Goal: Navigation & Orientation: Understand site structure

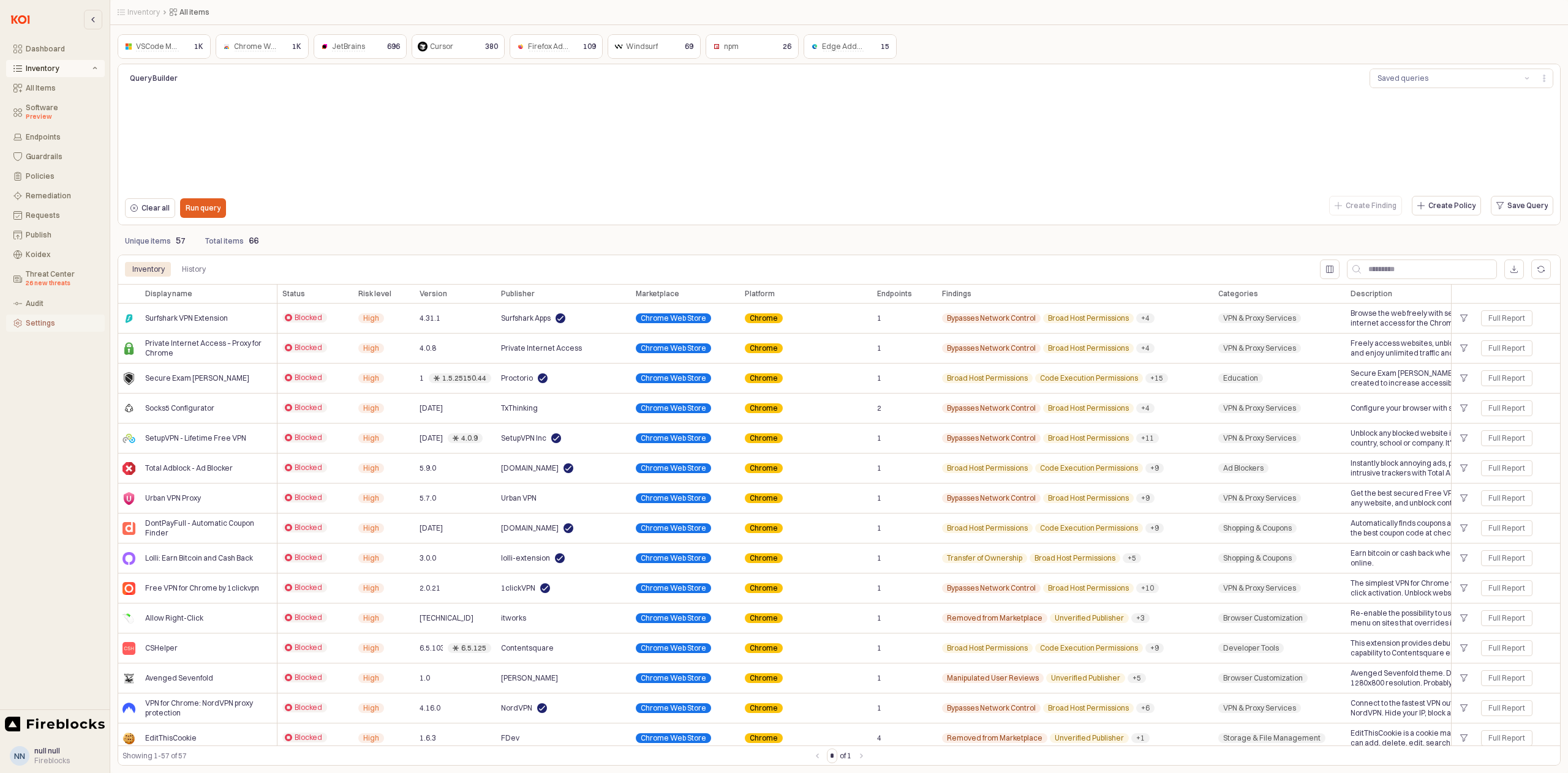
click at [41, 327] on div "Settings" at bounding box center [62, 323] width 72 height 9
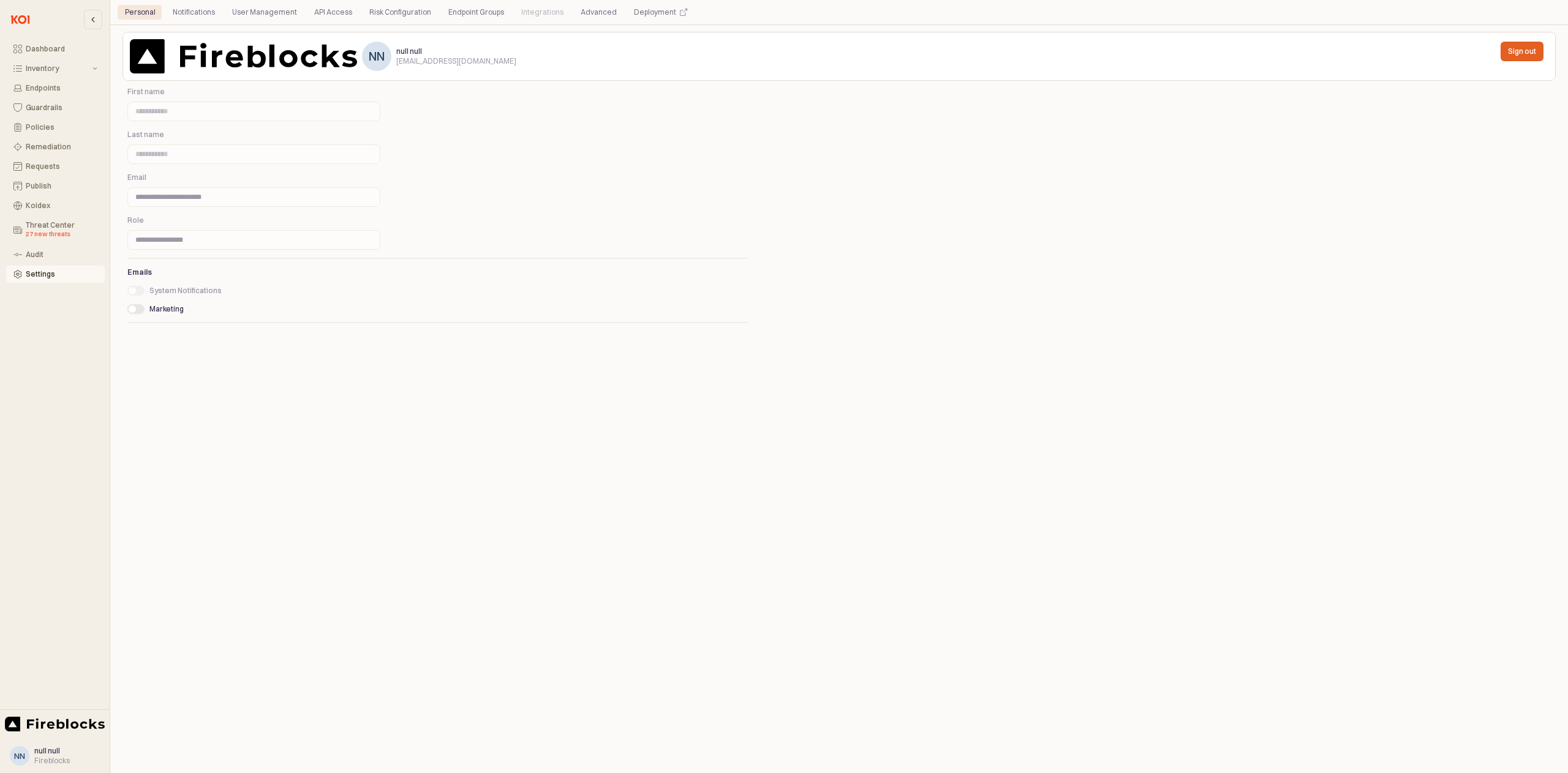
click at [525, 12] on div "Integrations" at bounding box center [542, 12] width 42 height 14
click at [643, 13] on div "Deployment" at bounding box center [654, 12] width 42 height 14
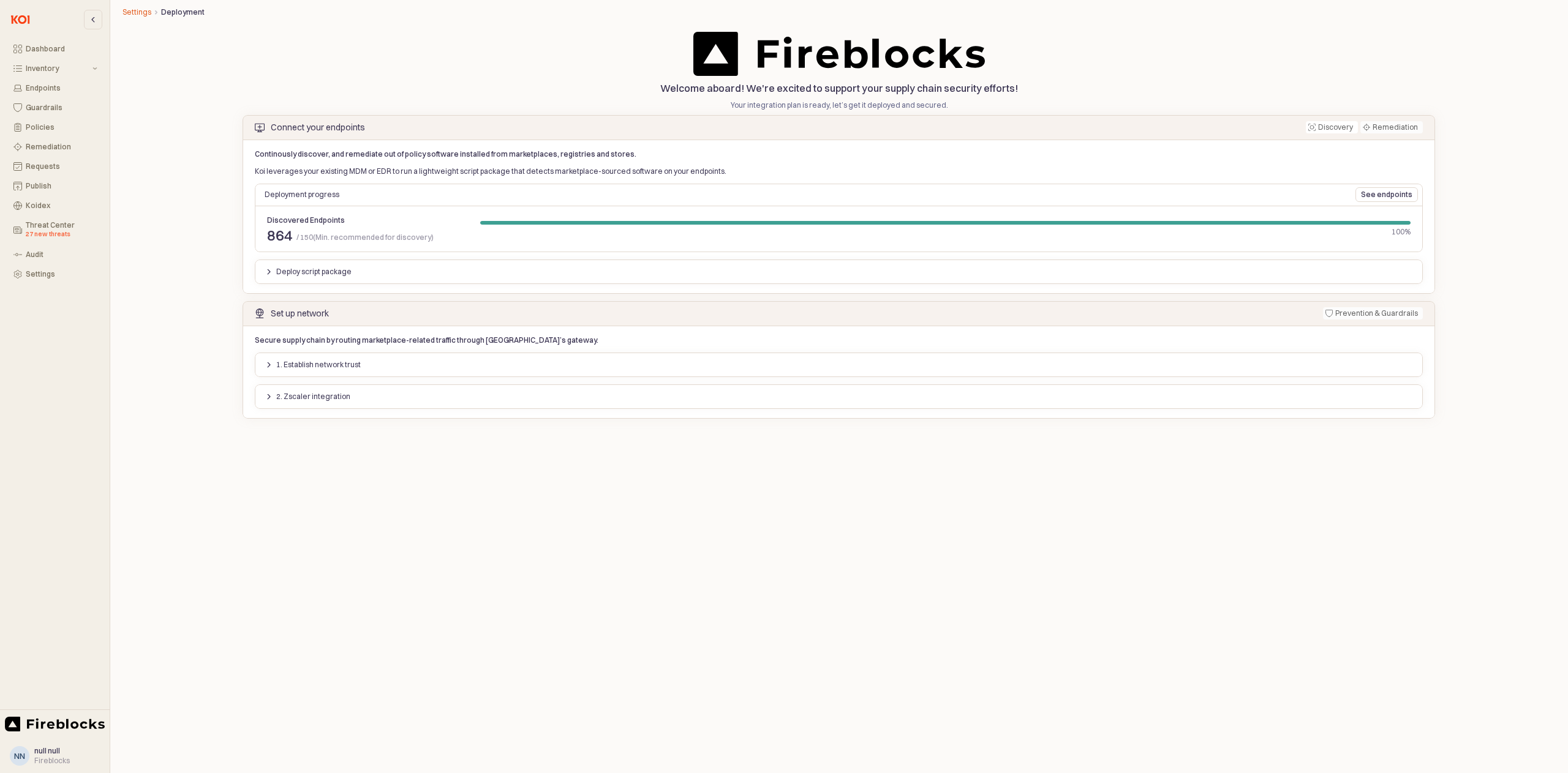
click at [131, 11] on button "Settings" at bounding box center [137, 12] width 29 height 10
click at [128, 11] on button "Settings" at bounding box center [137, 12] width 29 height 10
click at [28, 274] on div "Settings" at bounding box center [62, 274] width 72 height 9
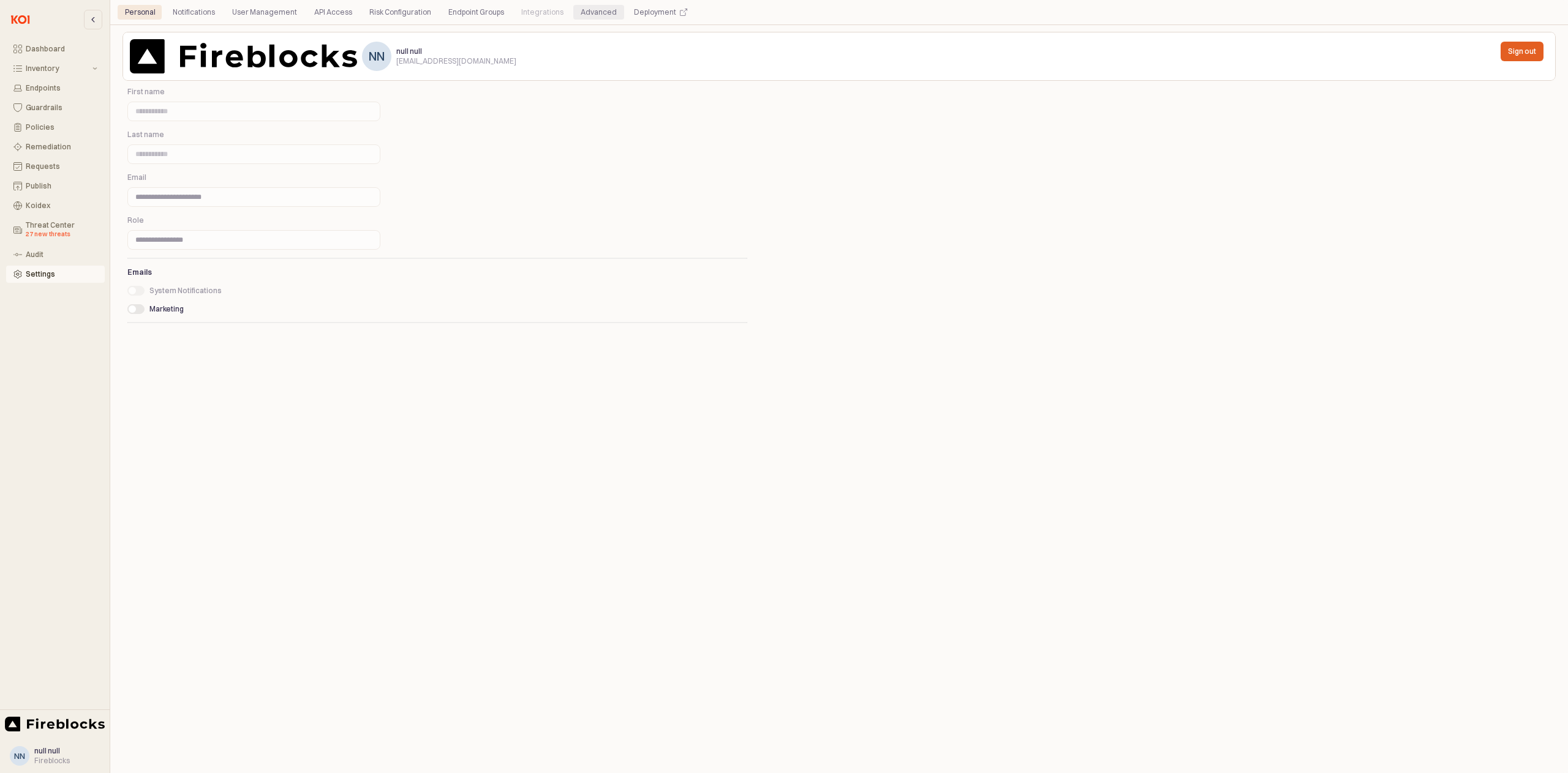
click at [582, 11] on div "Advanced" at bounding box center [599, 12] width 36 height 14
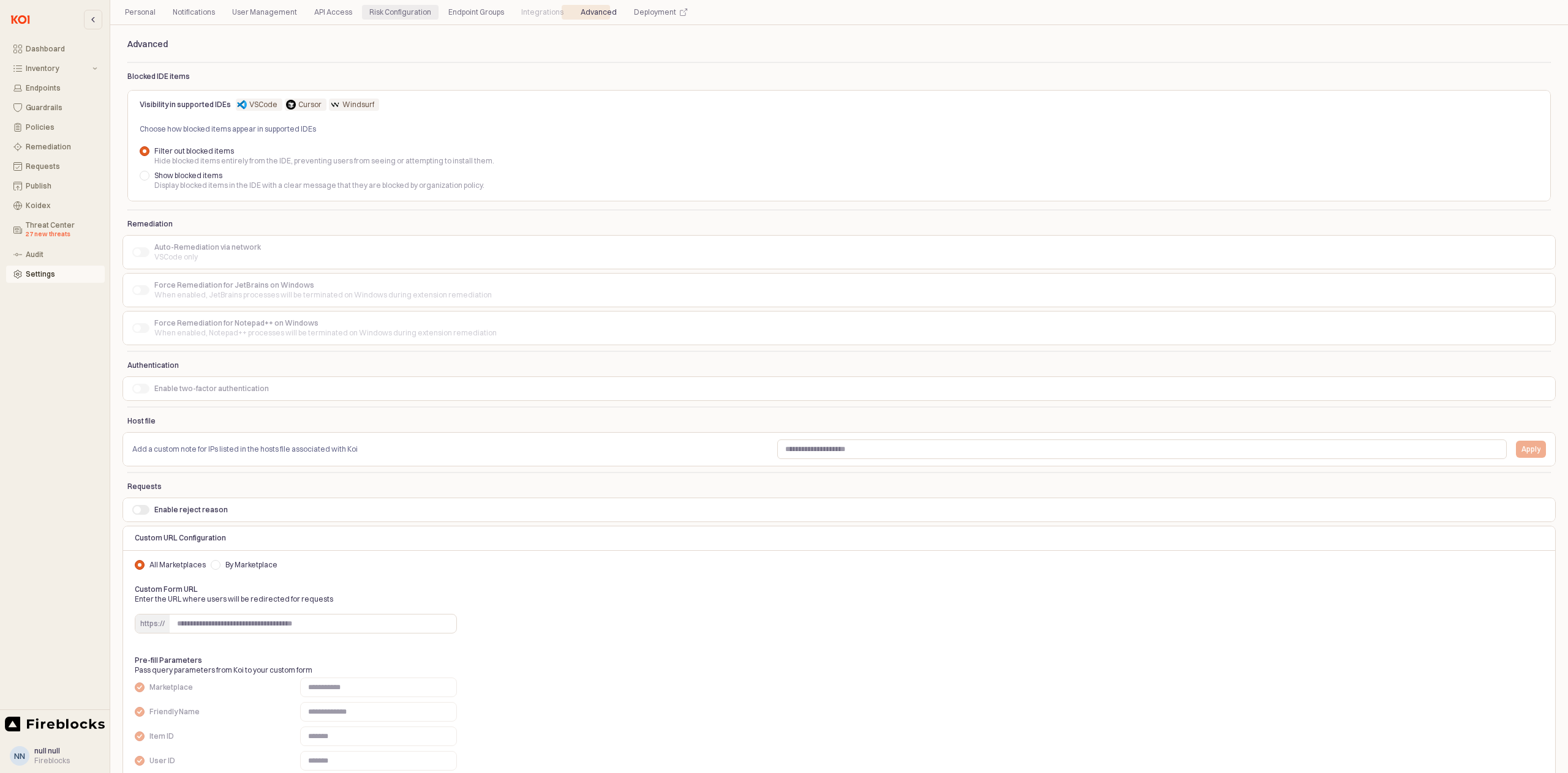
click at [382, 8] on div "Risk Configuration" at bounding box center [400, 12] width 62 height 14
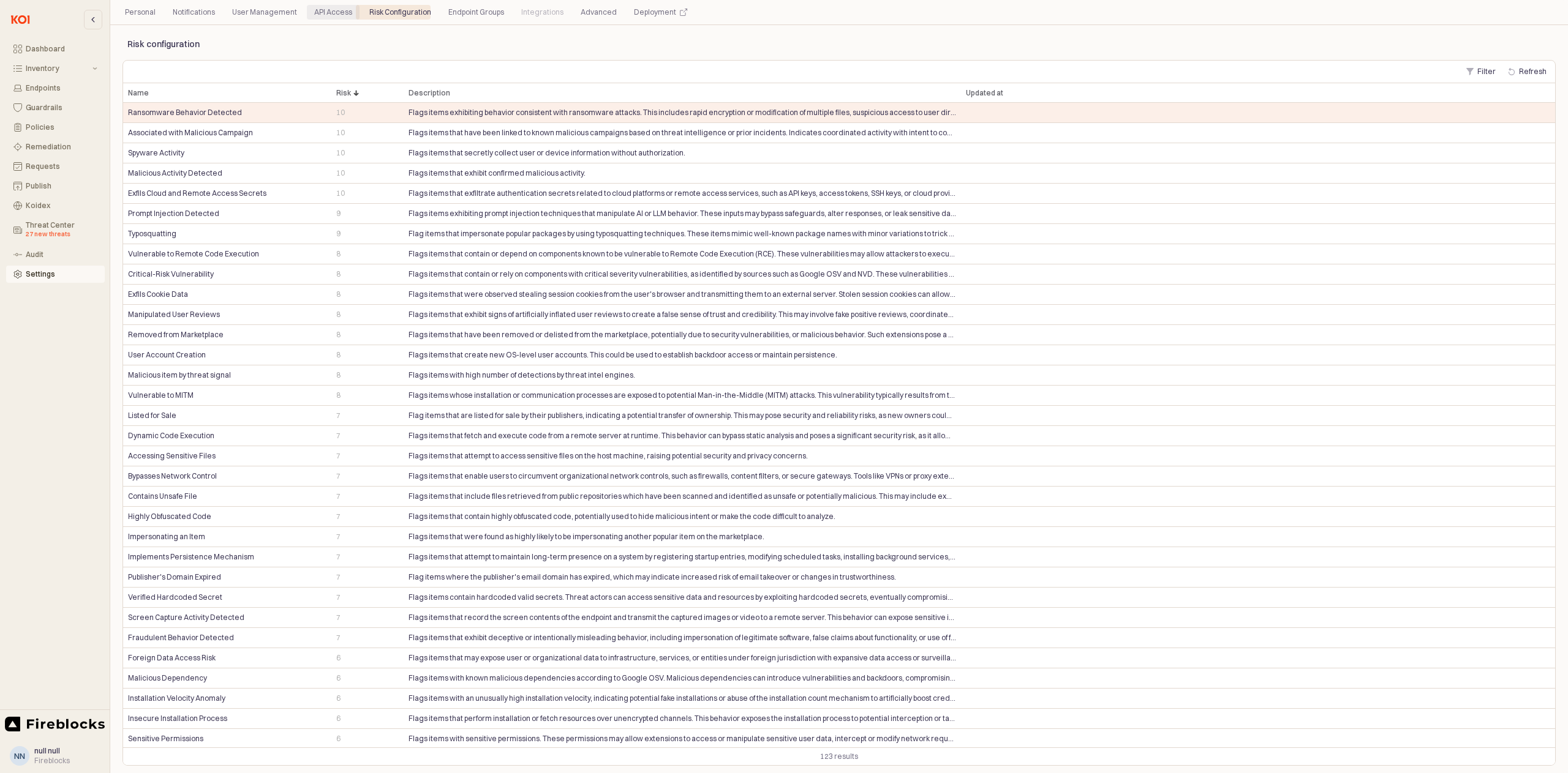
click at [328, 16] on div "API Access" at bounding box center [333, 12] width 38 height 14
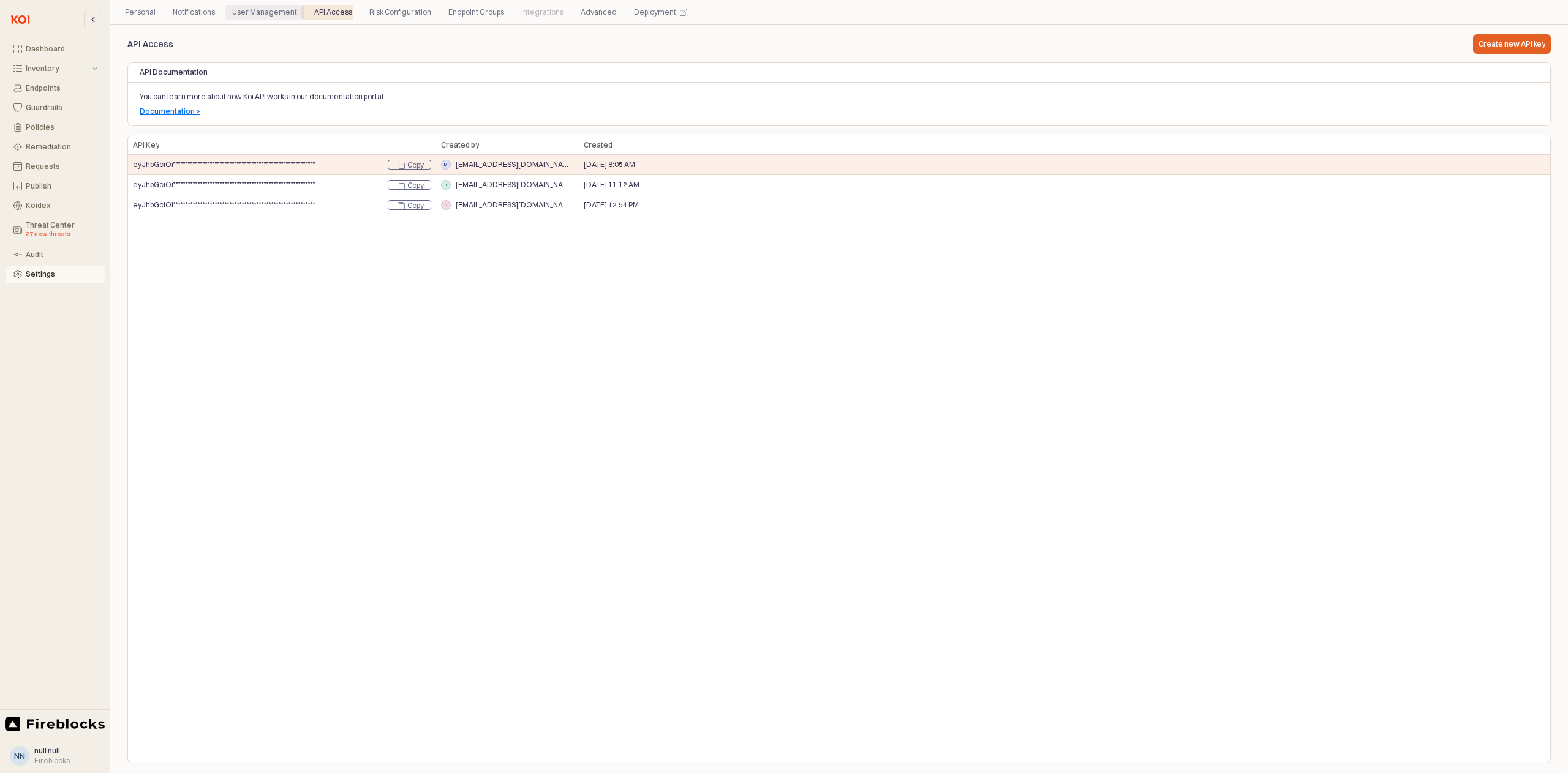
click at [243, 17] on div "User Management" at bounding box center [265, 12] width 65 height 14
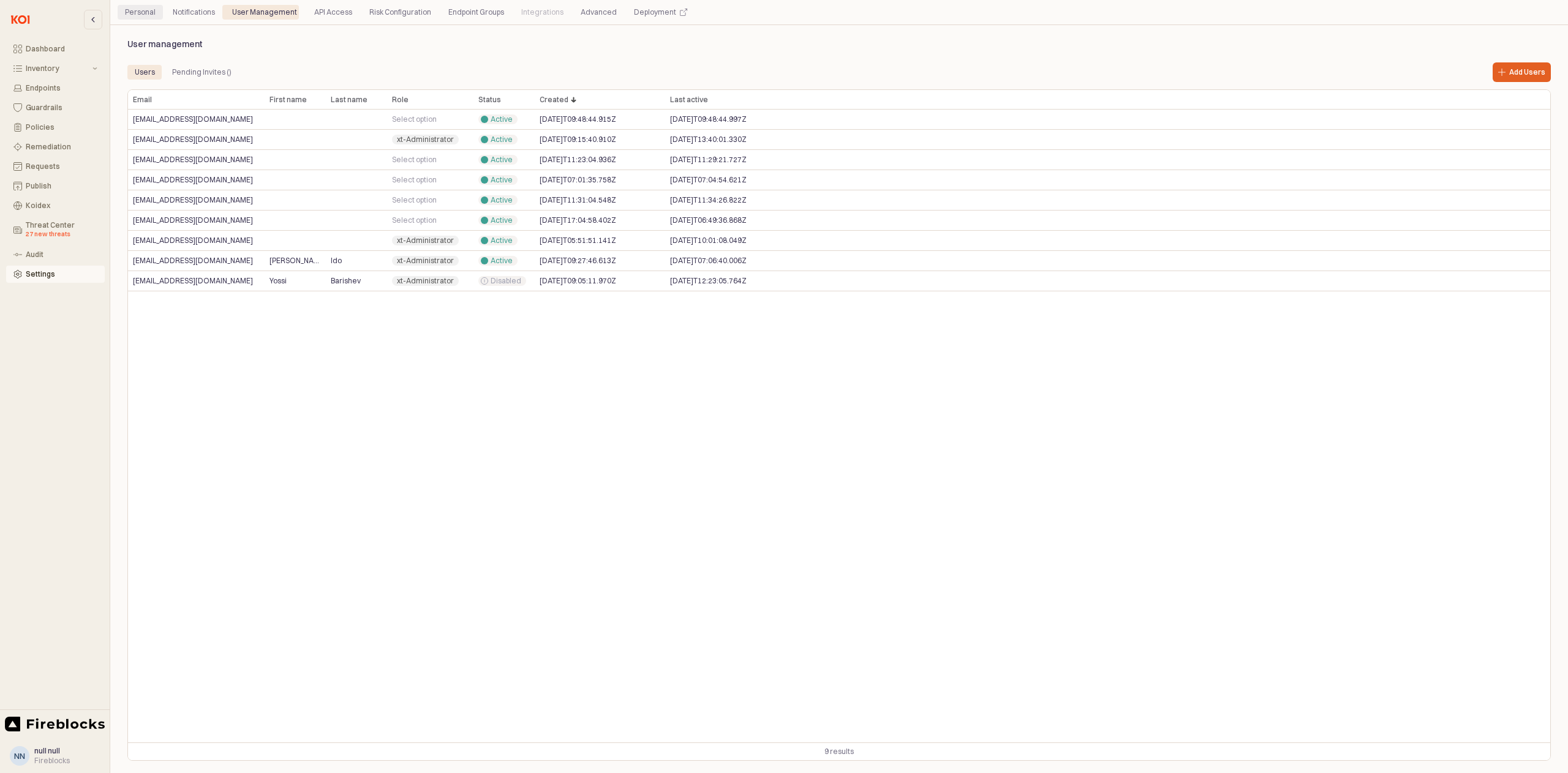
click at [137, 9] on div "Personal" at bounding box center [140, 12] width 31 height 14
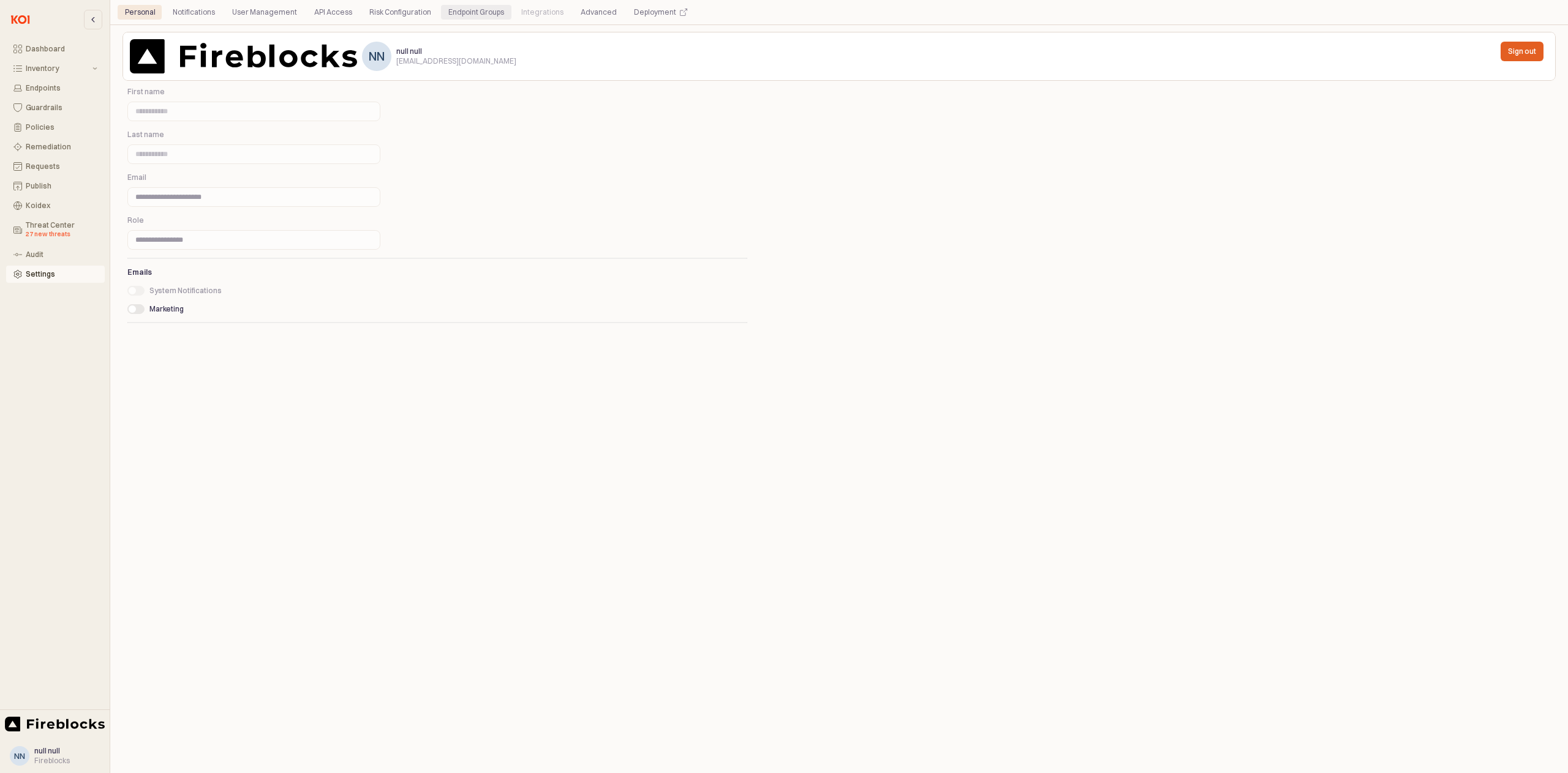
click at [478, 13] on div "Endpoint Groups" at bounding box center [476, 12] width 56 height 14
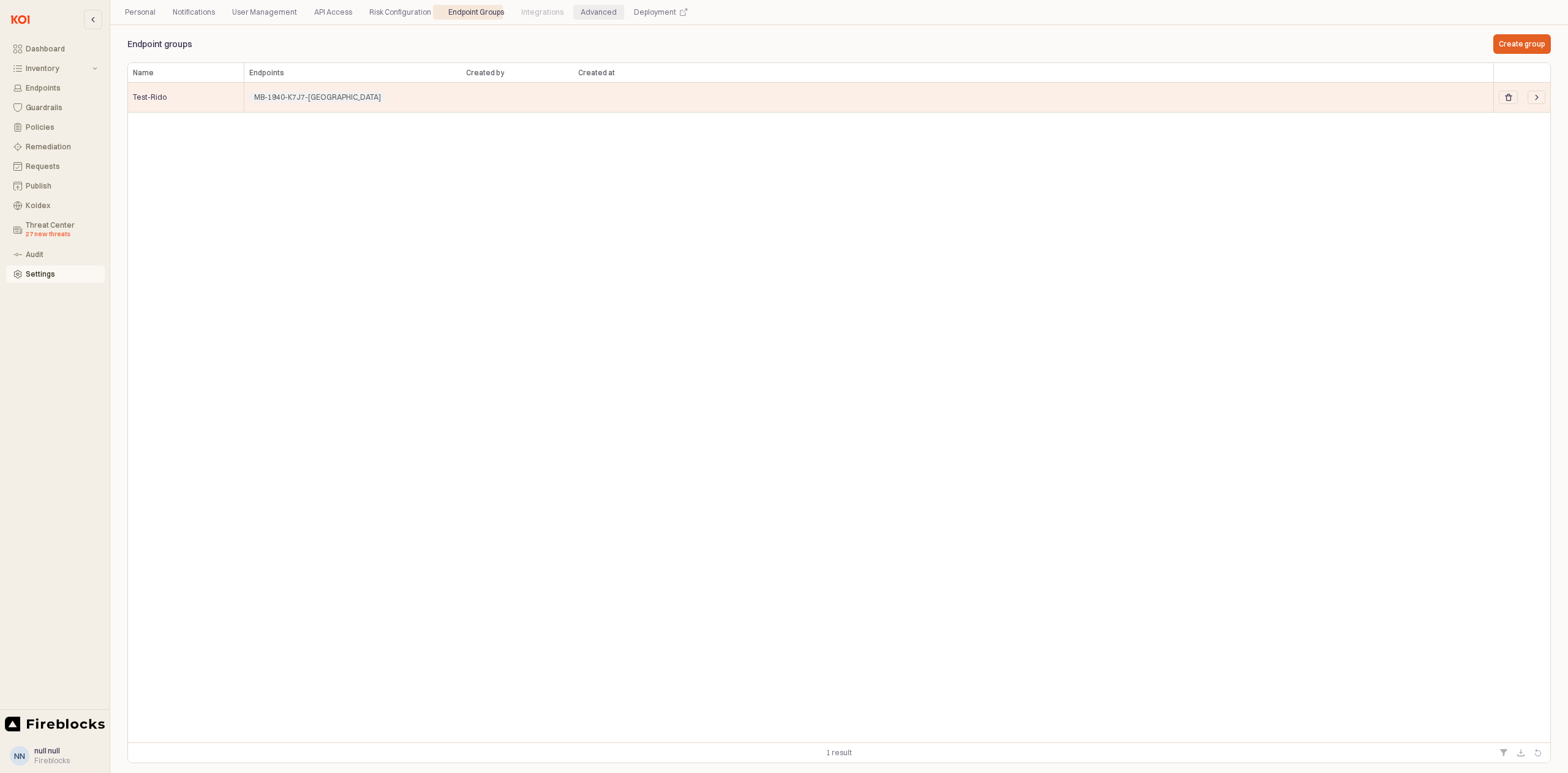
click at [581, 10] on div "Advanced" at bounding box center [599, 12] width 36 height 14
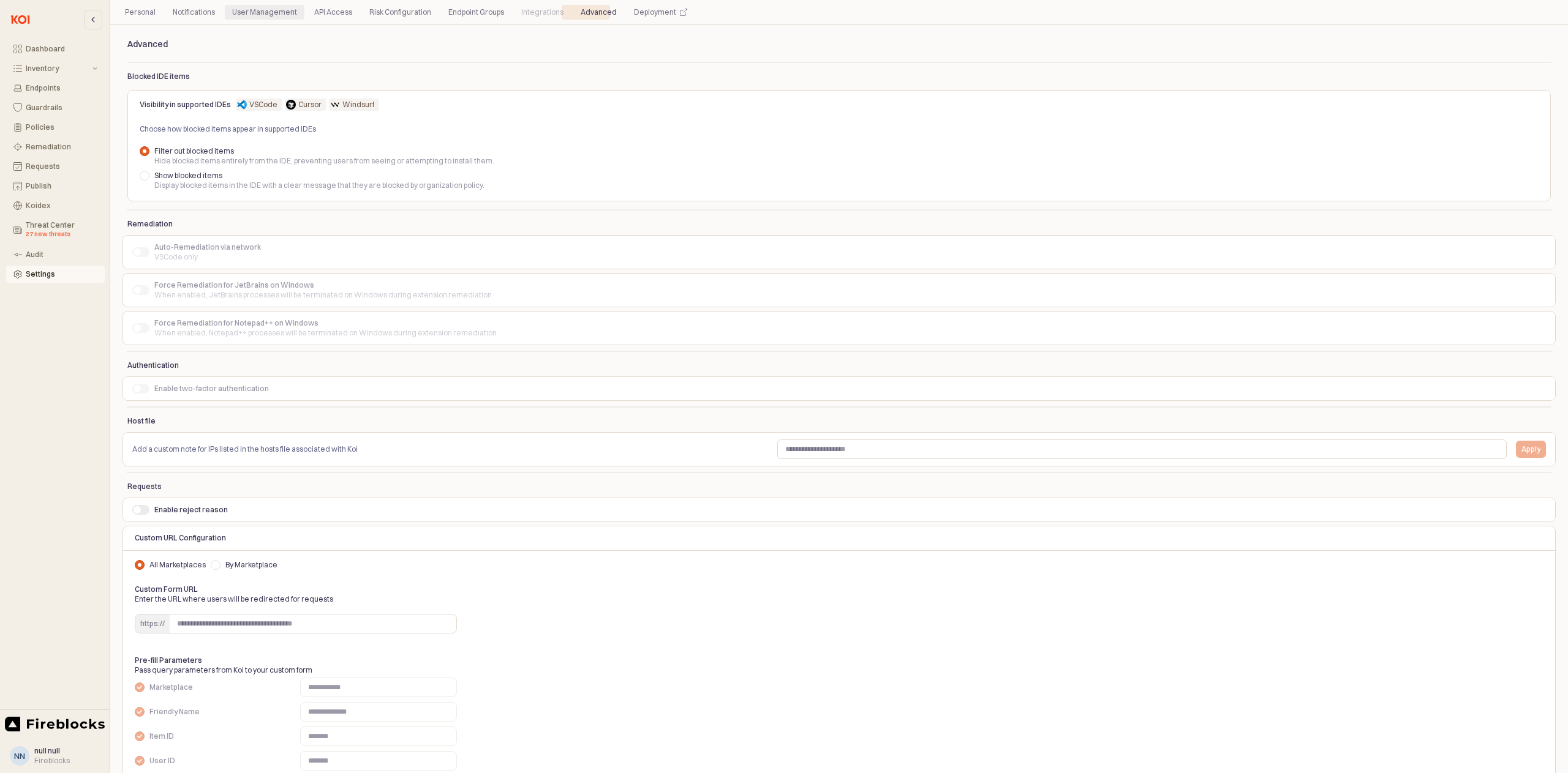
click at [246, 5] on div "User Management" at bounding box center [265, 12] width 65 height 14
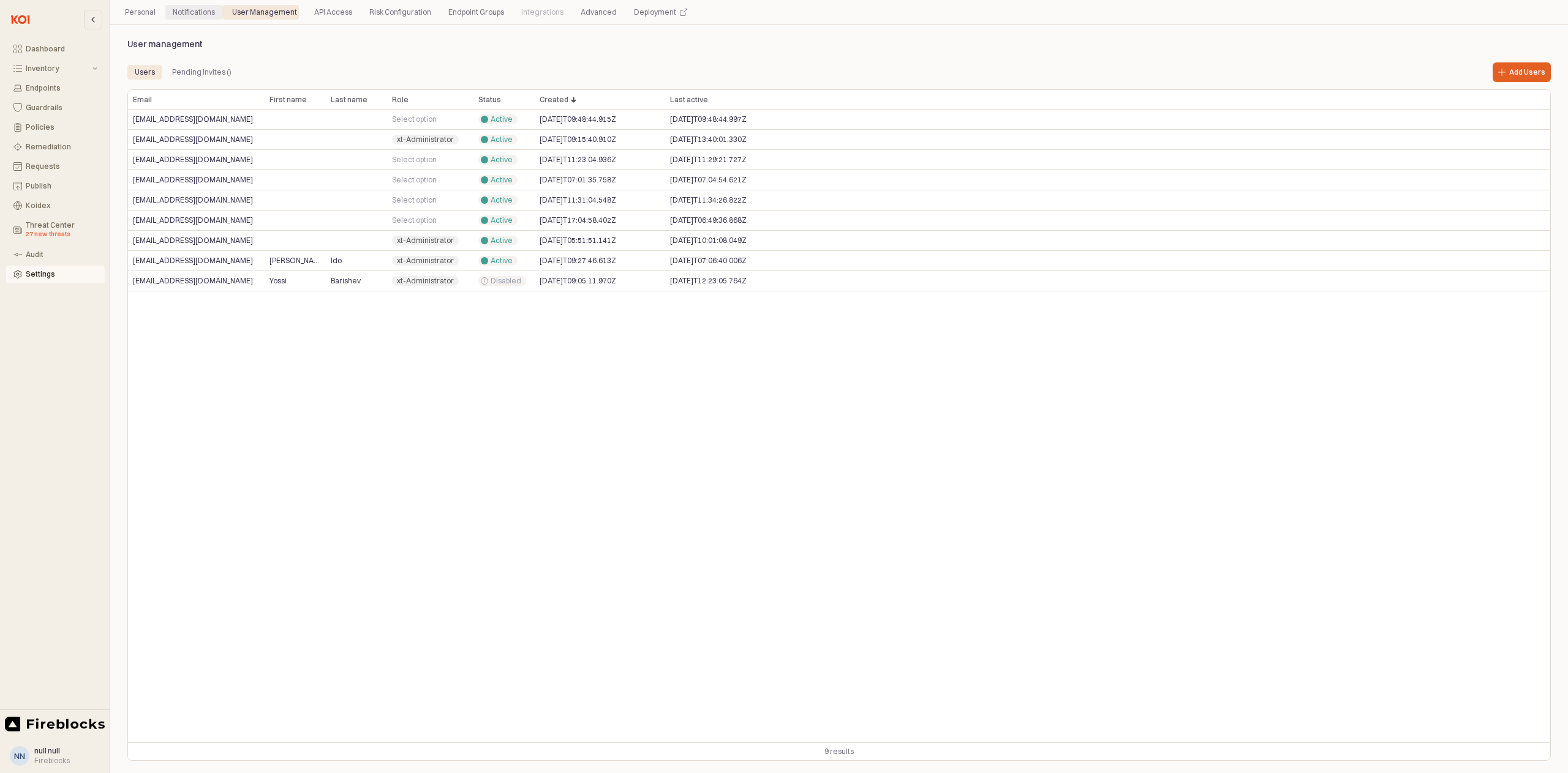
click at [195, 14] on div "Notifications" at bounding box center [194, 12] width 42 height 14
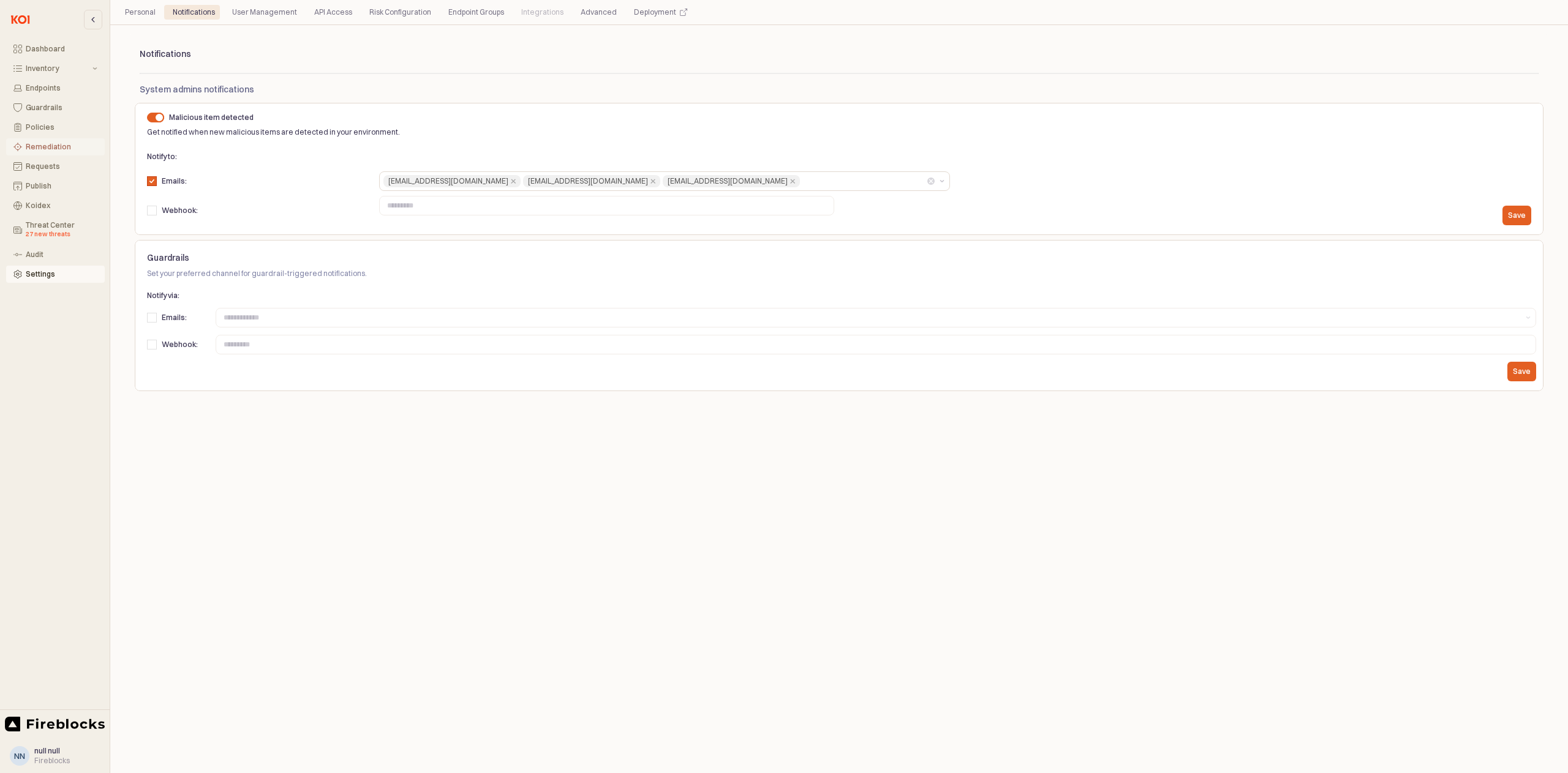
click at [37, 144] on div "Remediation" at bounding box center [62, 148] width 72 height 9
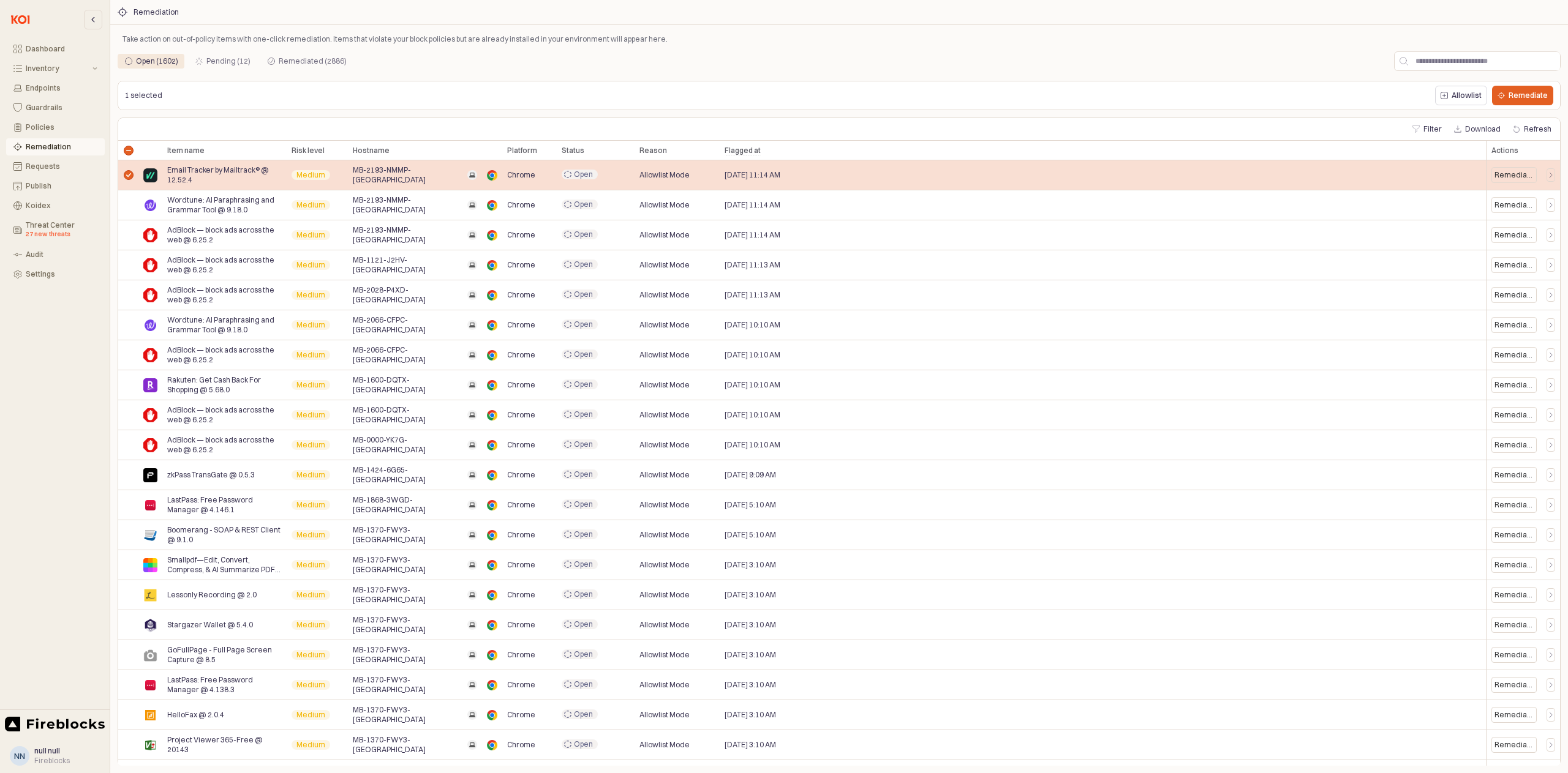
click at [129, 175] on div "App Frame" at bounding box center [128, 175] width 20 height 30
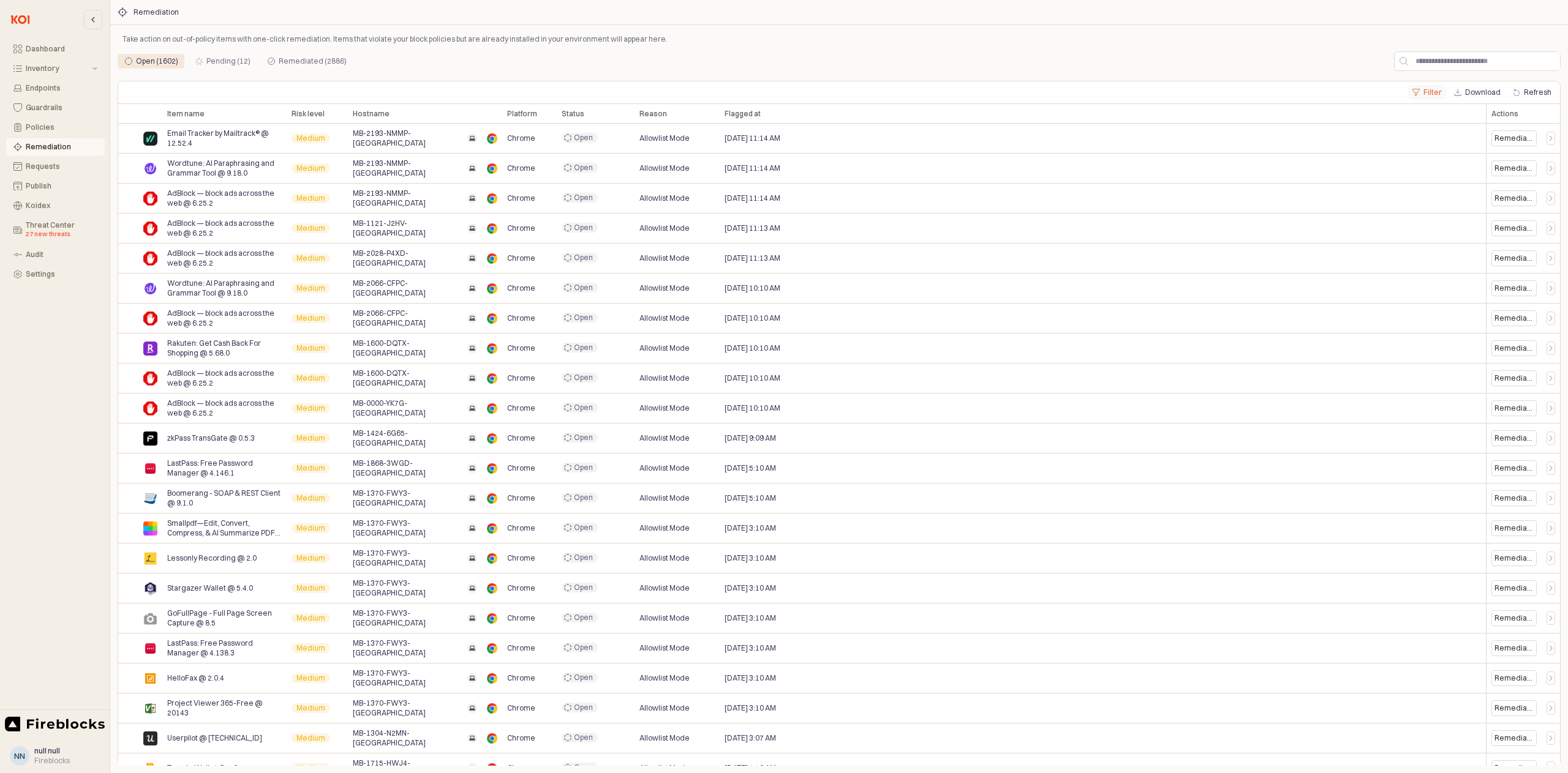
click at [1419, 90] on icon "App Frame" at bounding box center [1415, 92] width 6 height 6
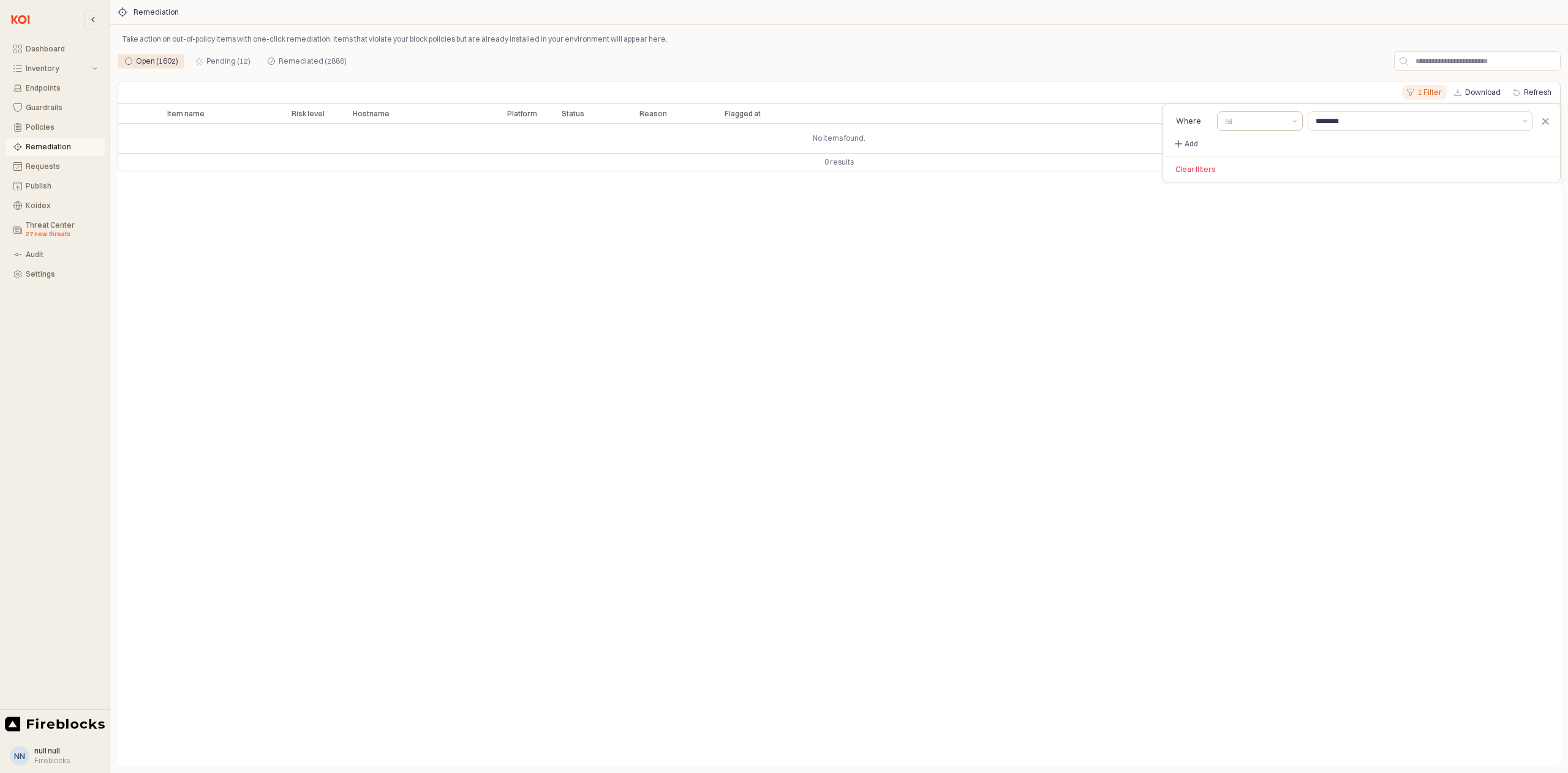
click at [1253, 121] on input "Select a column" at bounding box center [1259, 121] width 50 height 13
click at [1230, 191] on div "Risk level" at bounding box center [1242, 186] width 89 height 10
type input "**********"
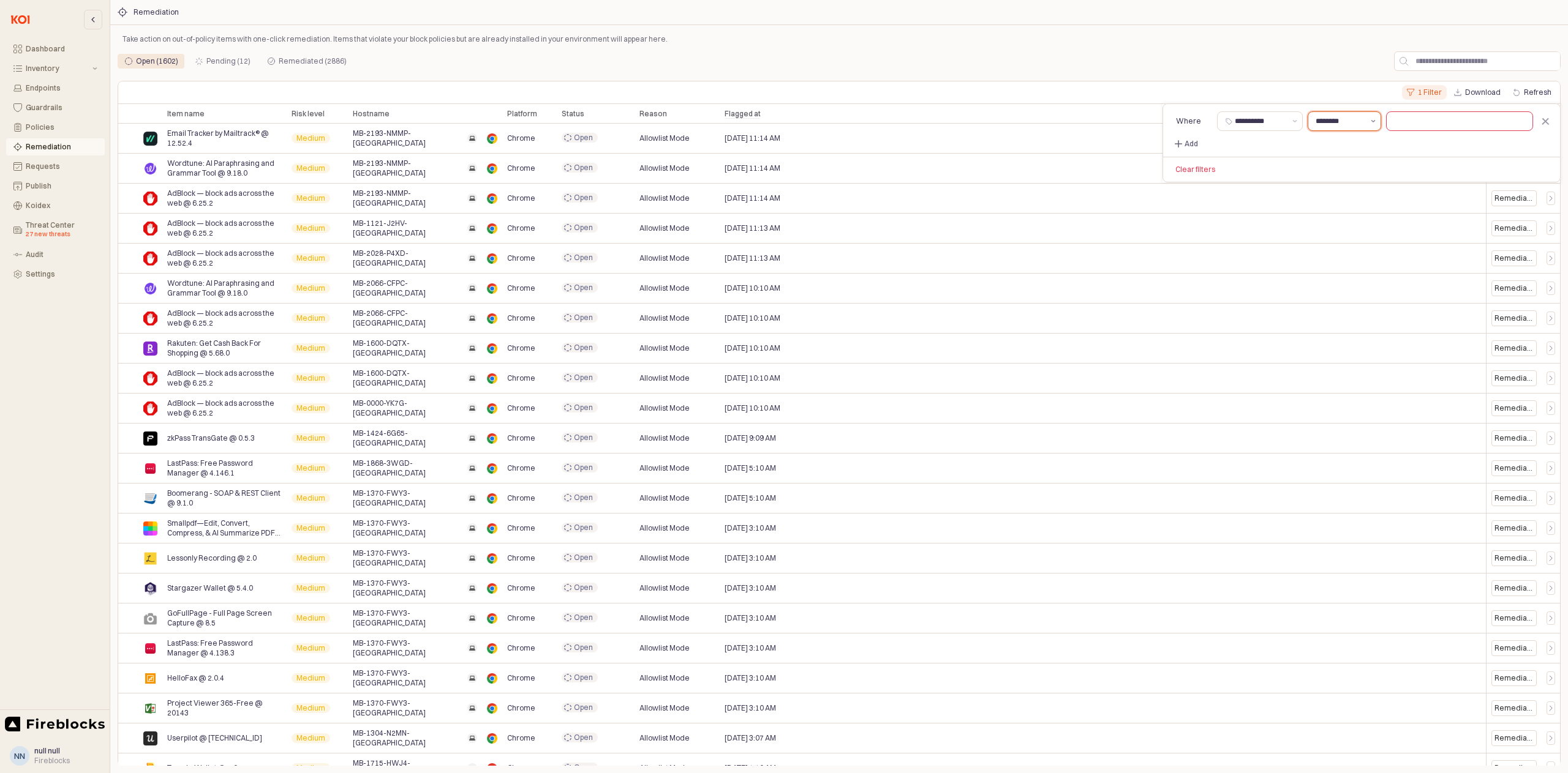
click at [1365, 123] on button "הצג הצעות" at bounding box center [1373, 121] width 14 height 18
click at [1291, 193] on div "is" at bounding box center [1316, 188] width 99 height 13
type input "**"
click at [1410, 120] on input "text" at bounding box center [1459, 121] width 146 height 18
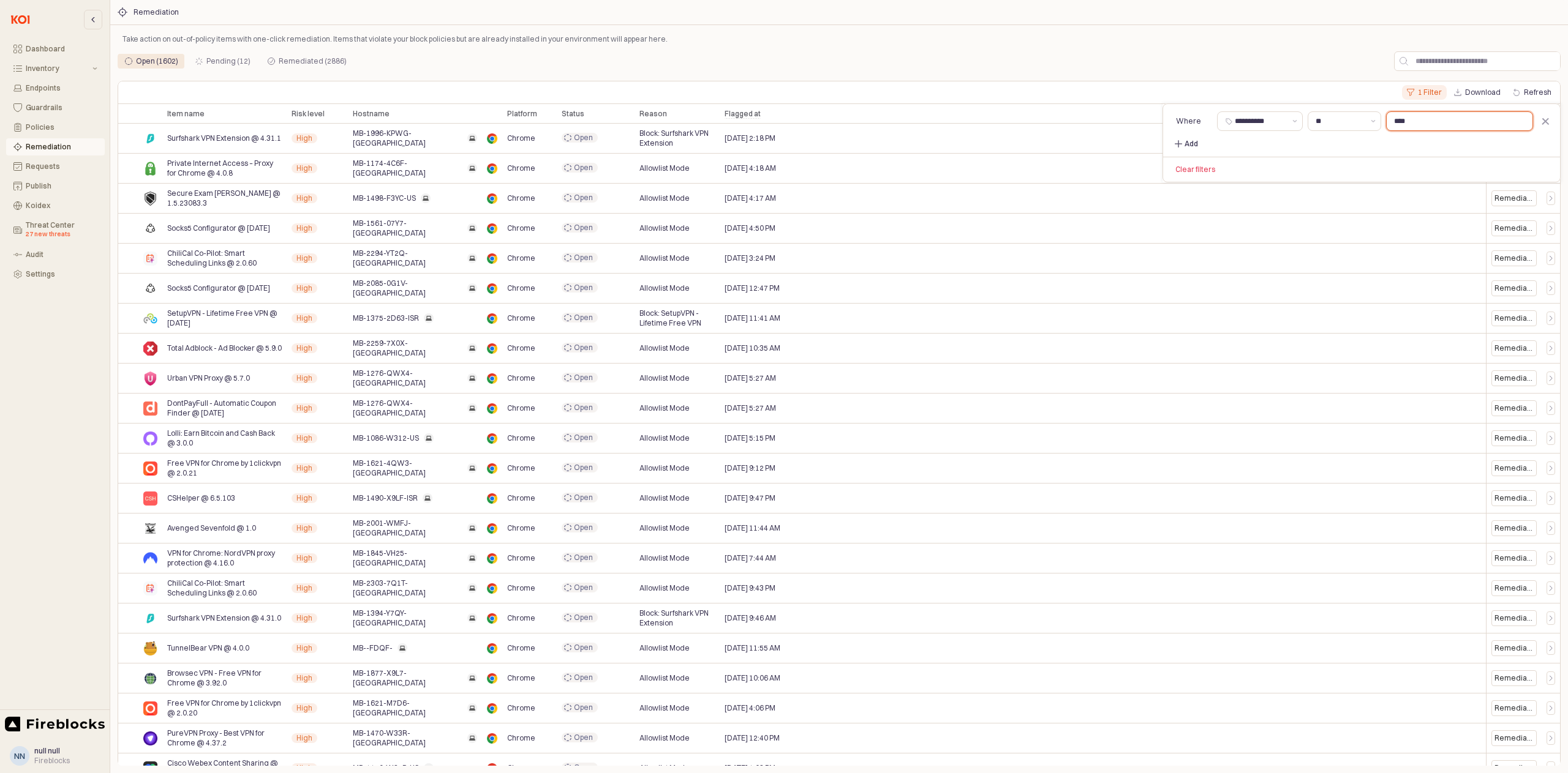
type input "****"
click at [1185, 148] on p "Add" at bounding box center [1191, 143] width 14 height 10
click at [1212, 166] on div "Add filter rule" at bounding box center [1228, 165] width 99 height 10
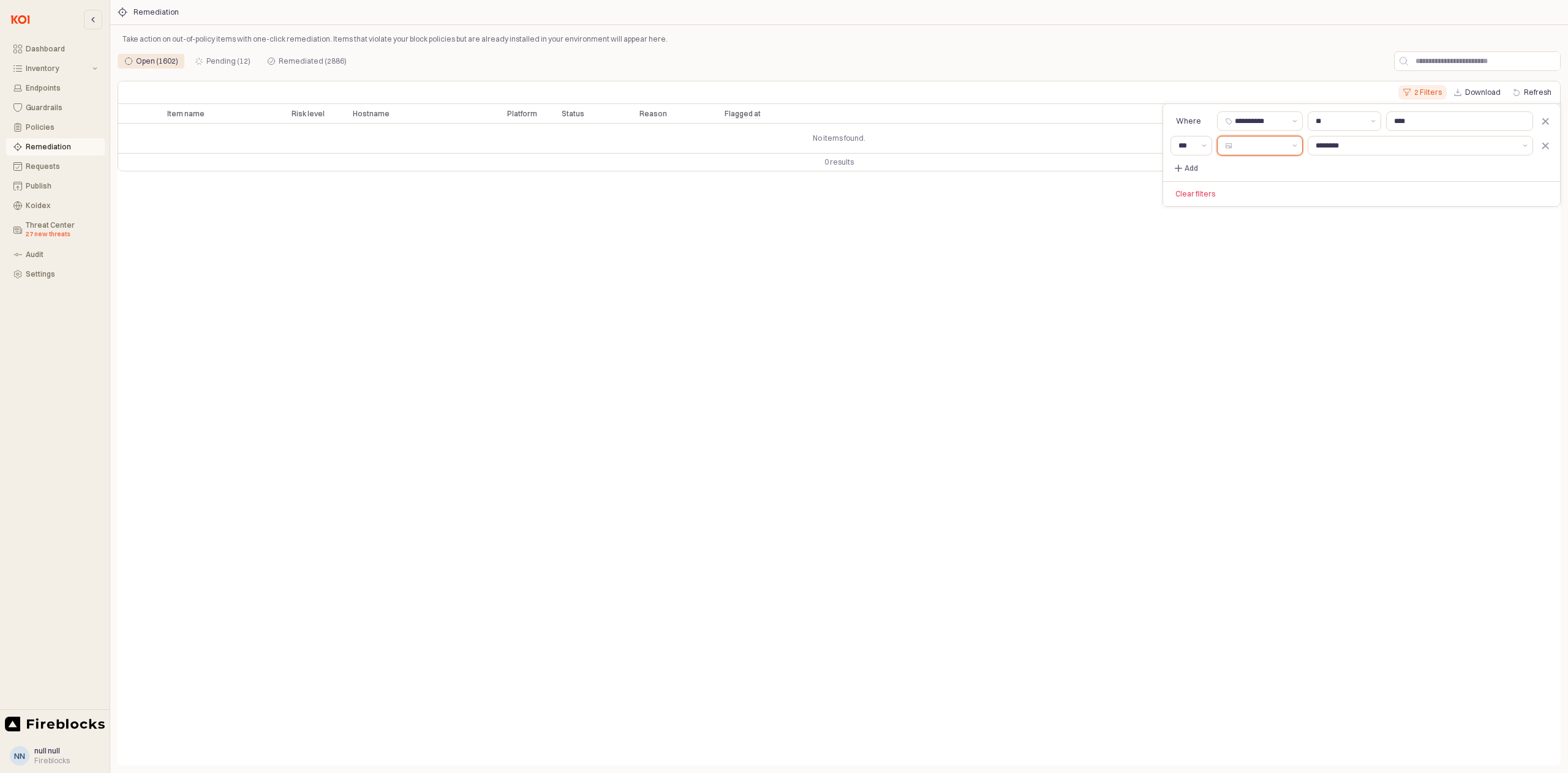
click at [1286, 150] on div at bounding box center [1252, 146] width 70 height 18
click at [1241, 293] on div "Status" at bounding box center [1242, 292] width 89 height 10
type input "******"
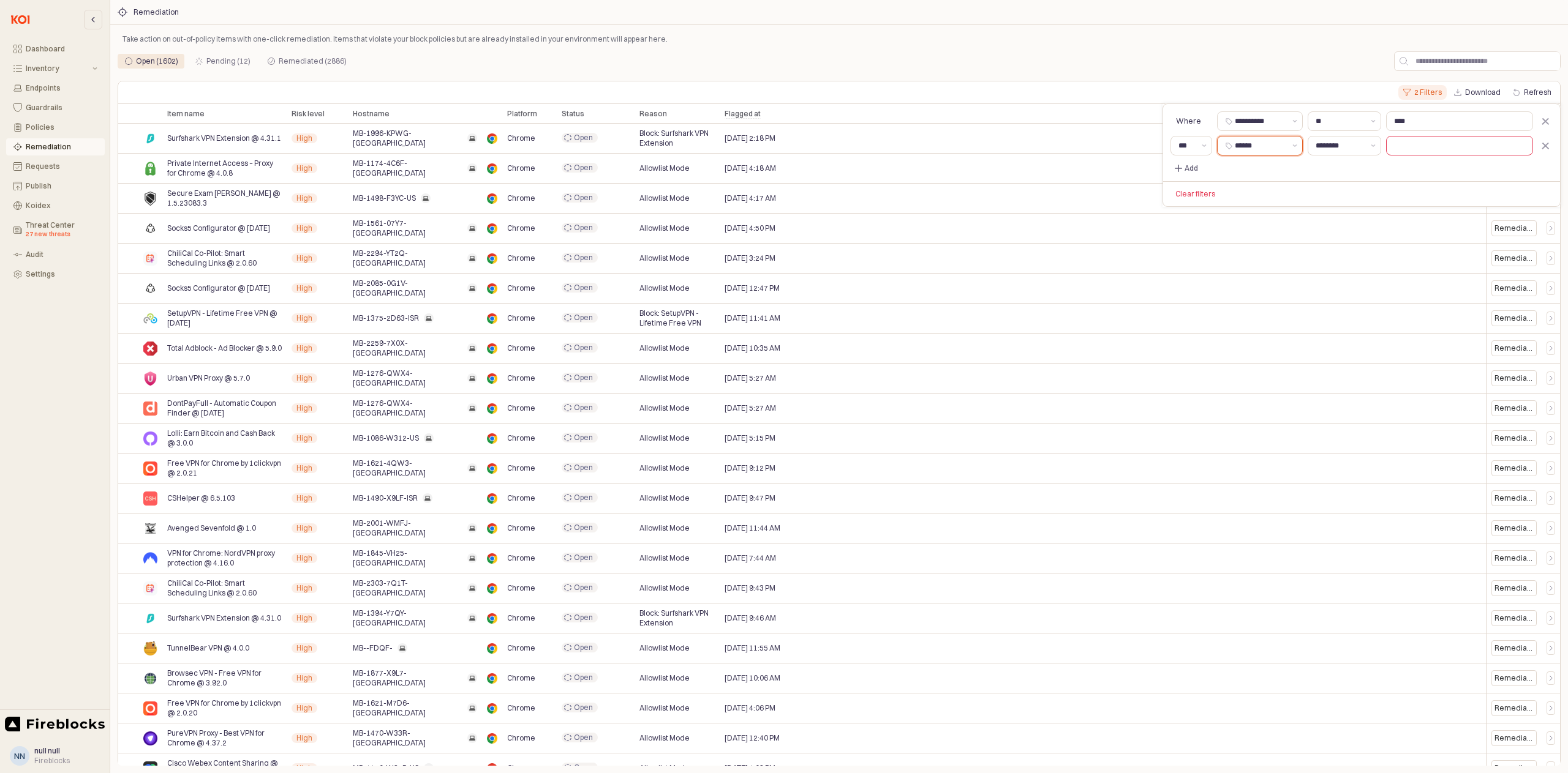
type input "********"
click at [1434, 145] on input "text" at bounding box center [1459, 146] width 146 height 18
click at [1355, 152] on div "********" at bounding box center [1337, 146] width 58 height 18
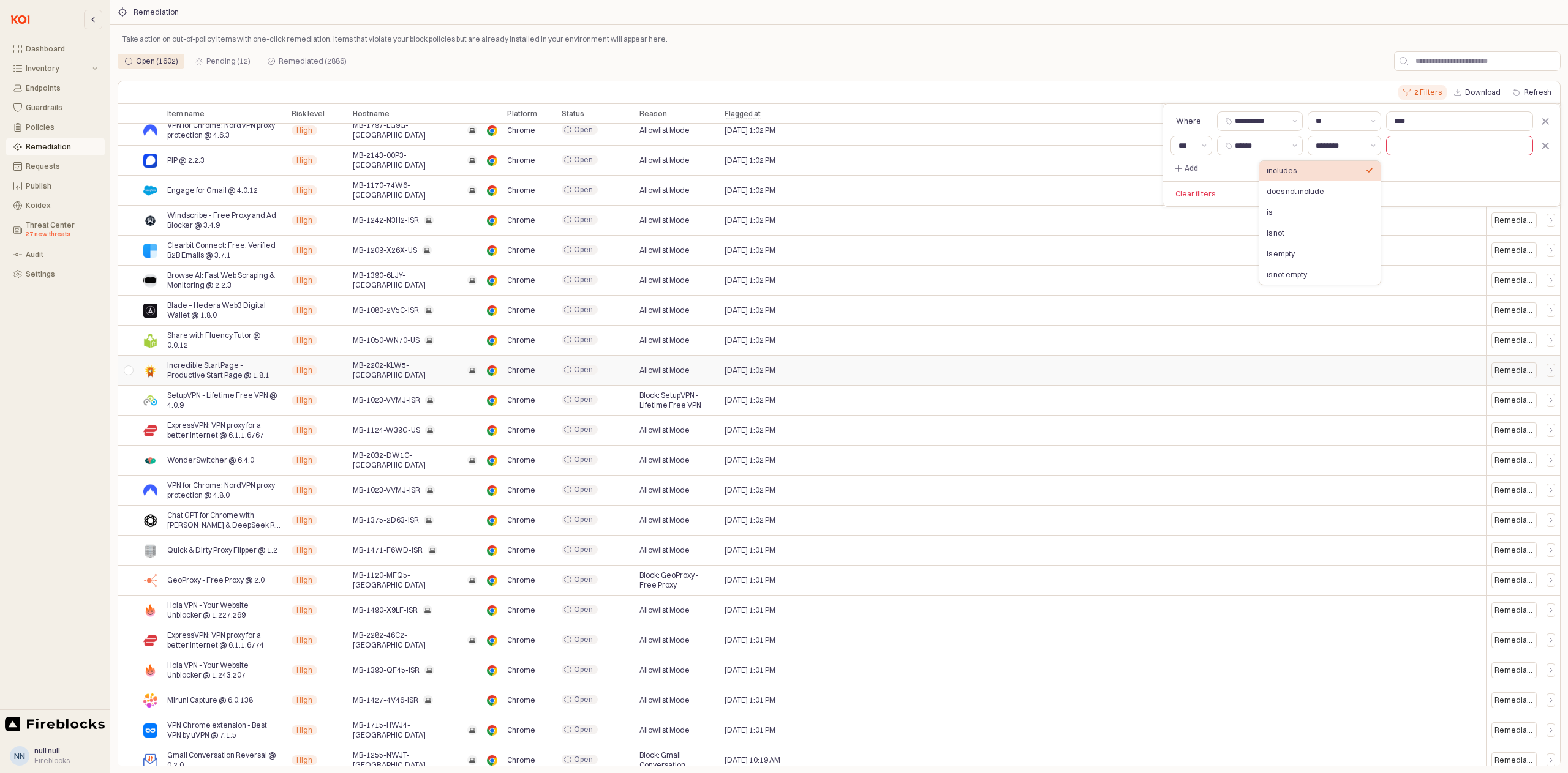
click at [949, 500] on div "Cisco Webex Content Sharing @ 1.0.0.15 High MB-1129-W32P-US Chrome Open Allowli…" at bounding box center [838, 265] width 1441 height 1140
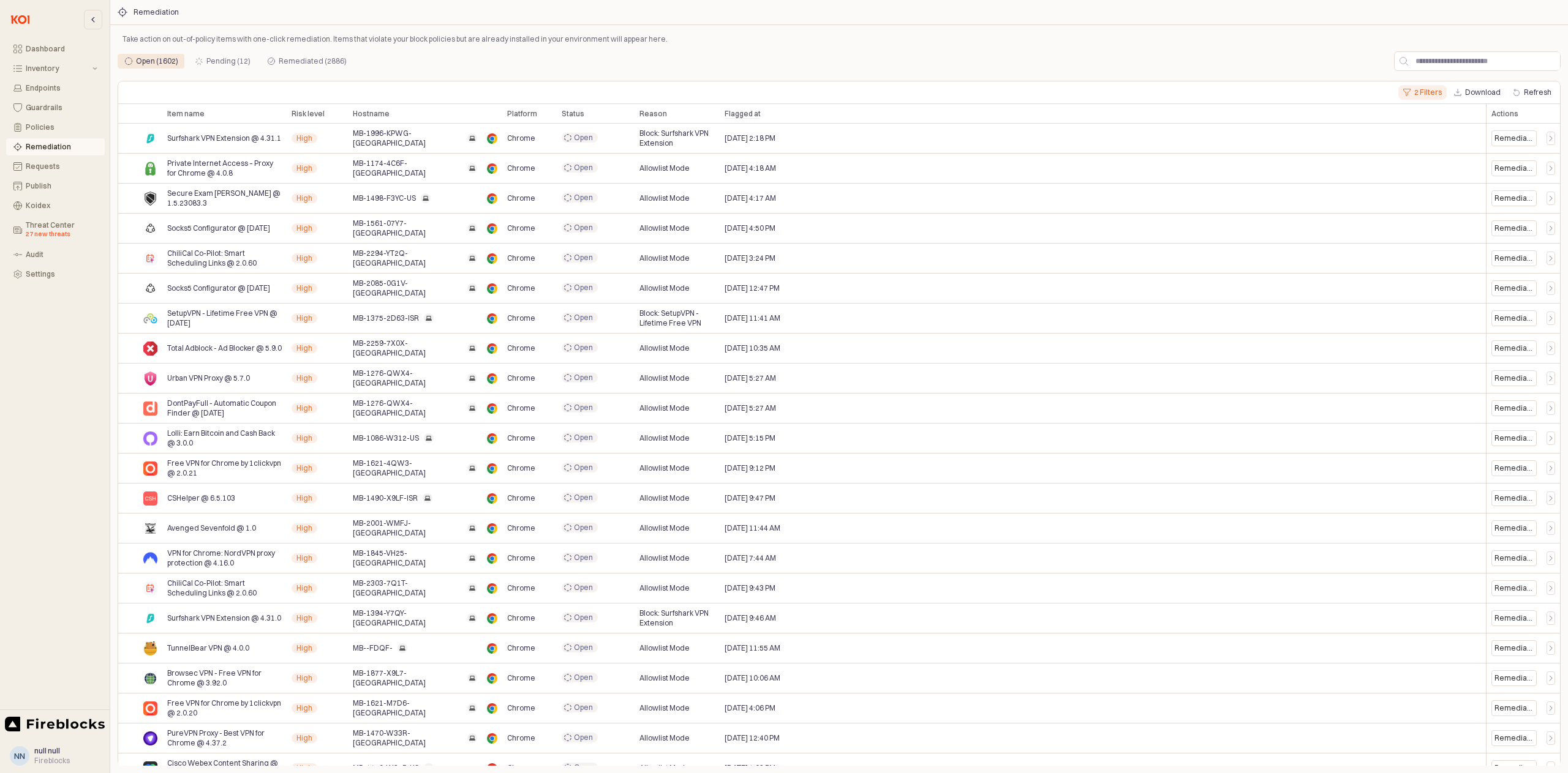
click at [1427, 92] on button "2 Filters" at bounding box center [1422, 93] width 49 height 14
click at [1430, 147] on input "text" at bounding box center [1459, 146] width 146 height 18
type input "*"
click at [1548, 148] on icon "Remove filter" at bounding box center [1545, 146] width 14 height 14
click at [1300, 88] on div "1 Filter Download Refresh" at bounding box center [838, 92] width 1441 height 22
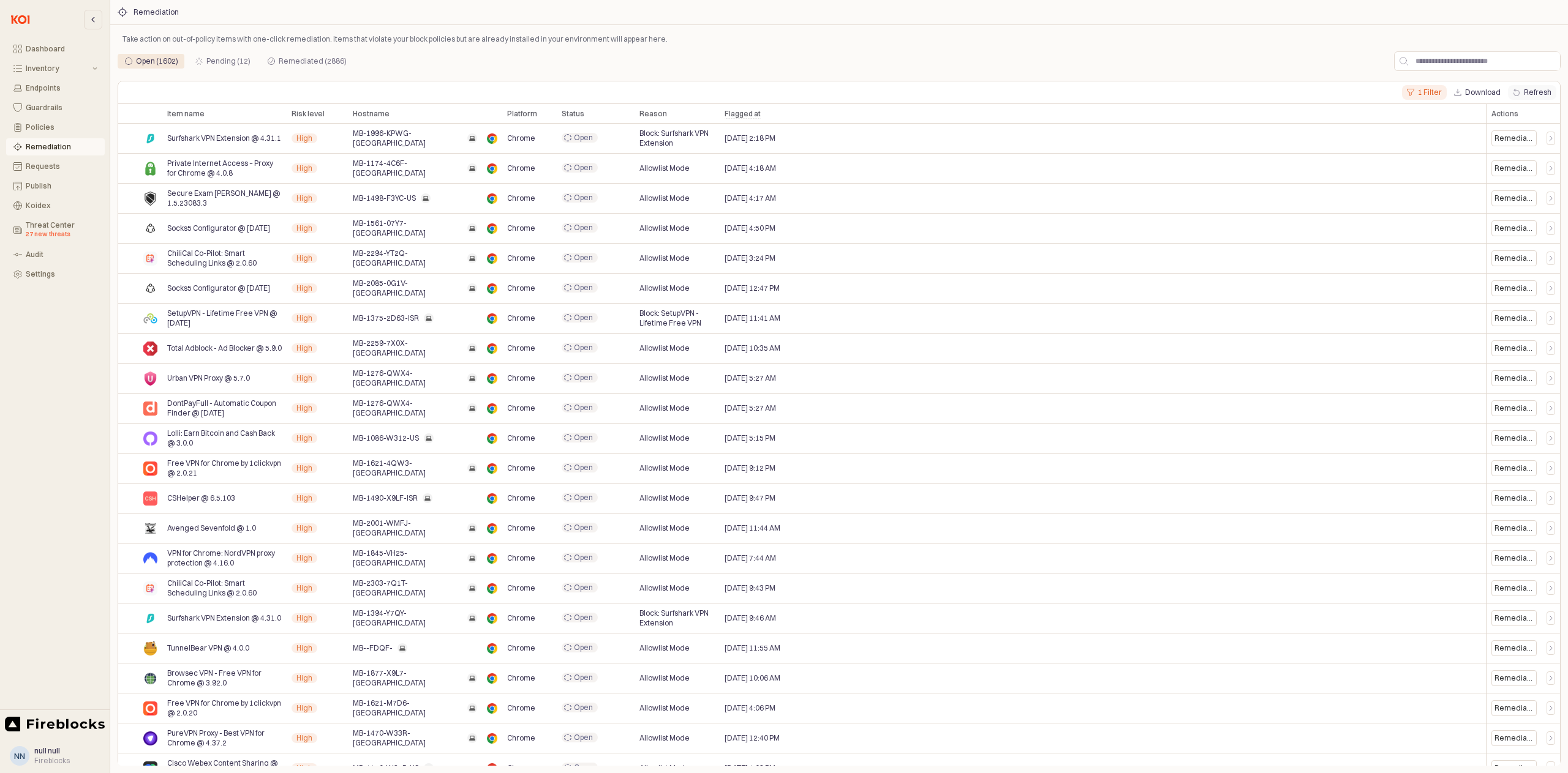
click at [1532, 90] on button "Refresh" at bounding box center [1532, 93] width 49 height 14
click at [1484, 91] on button "Download" at bounding box center [1477, 93] width 57 height 14
click at [32, 206] on div "Koidex" at bounding box center [62, 206] width 72 height 9
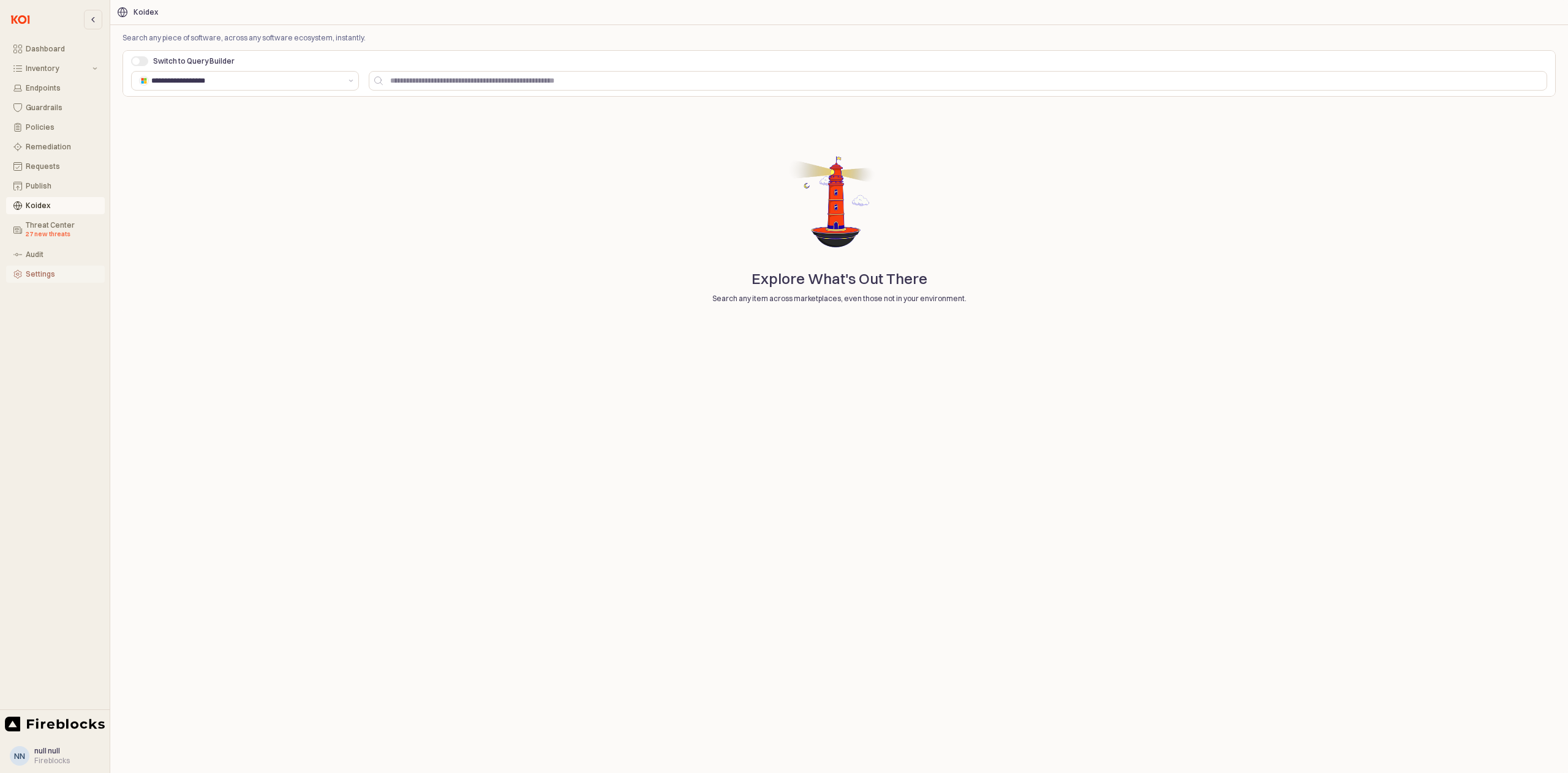
click at [35, 281] on button "Settings" at bounding box center [56, 274] width 99 height 17
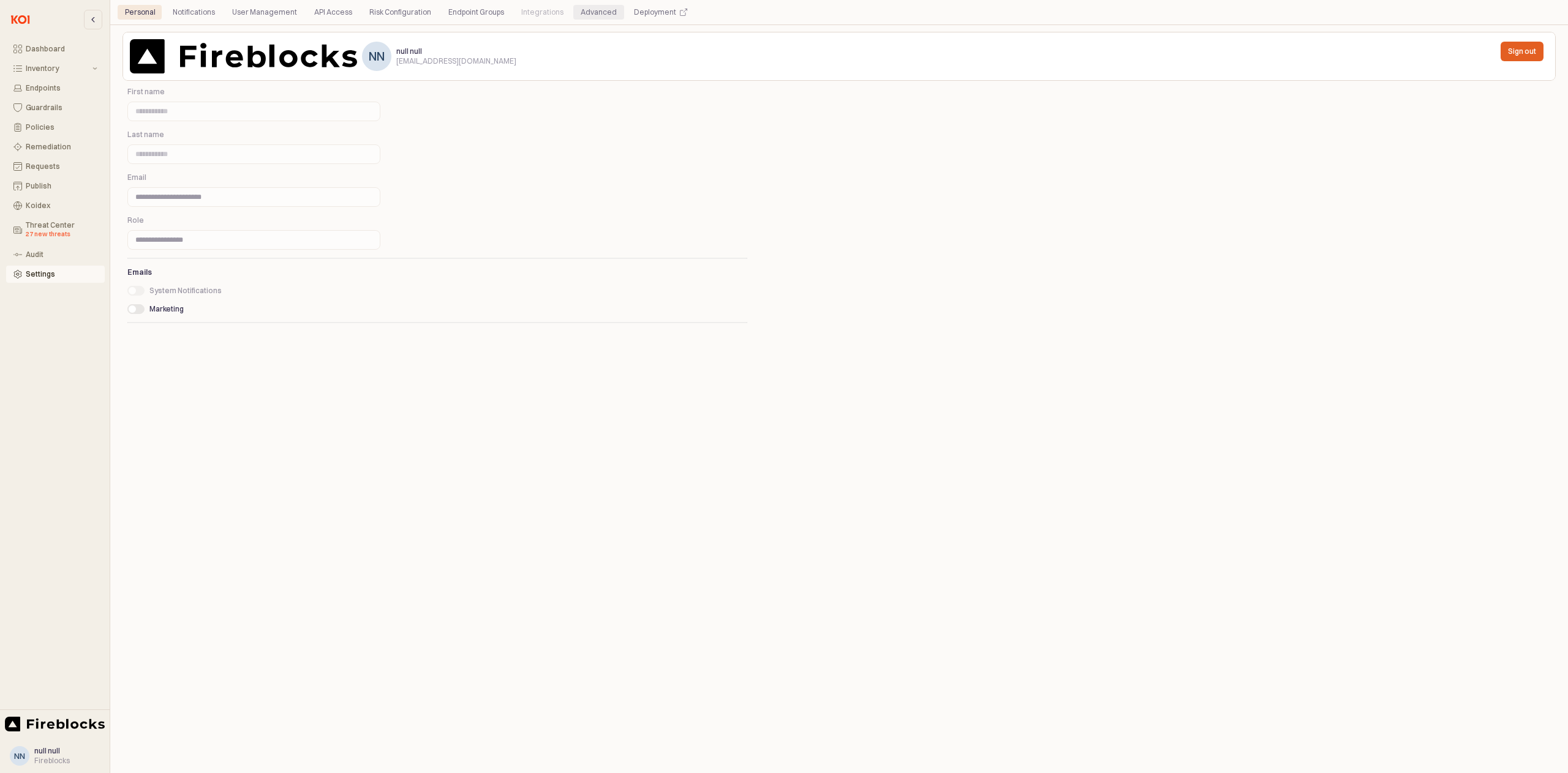
click at [590, 13] on div "Advanced" at bounding box center [599, 12] width 36 height 14
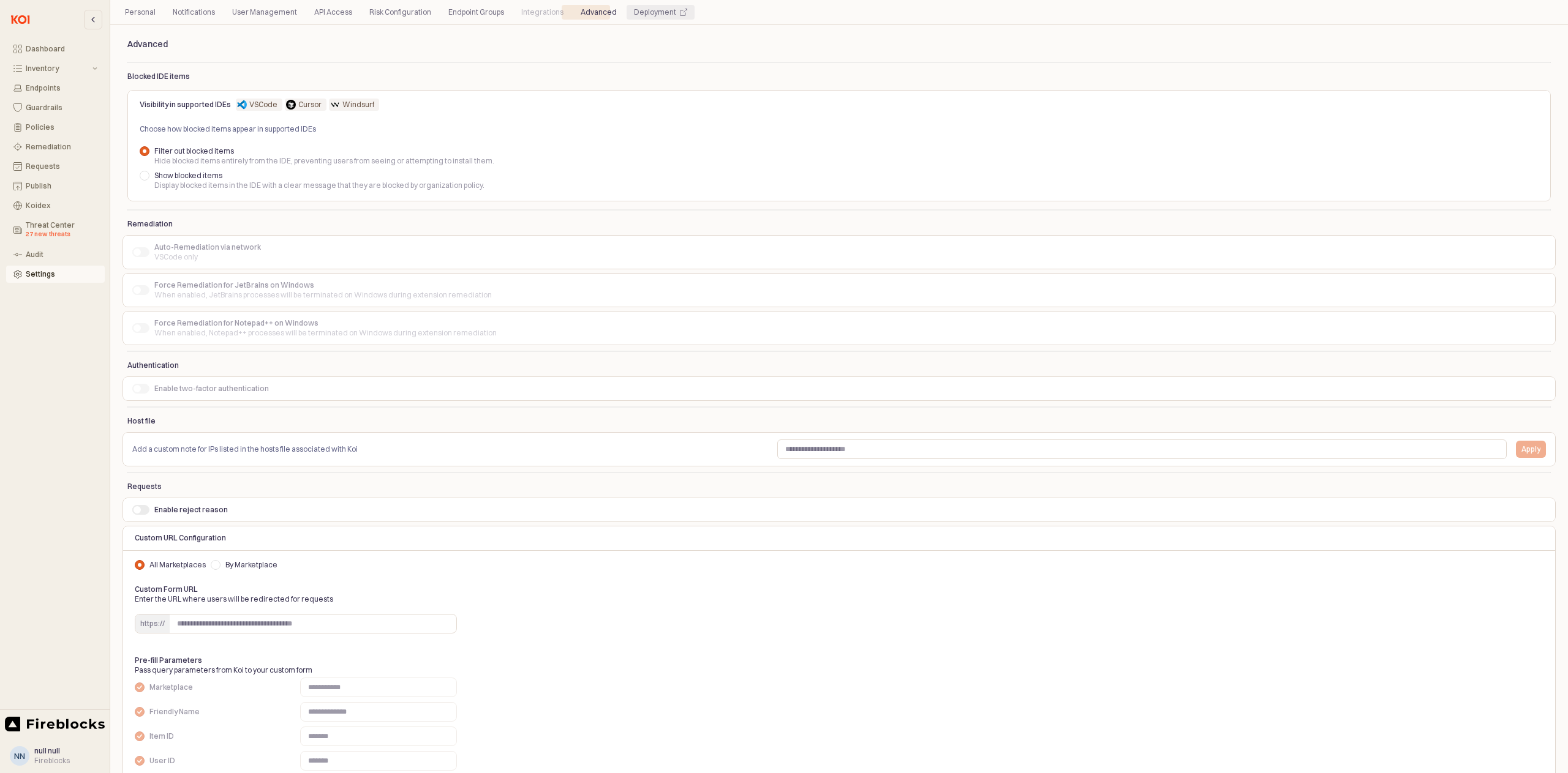
click at [644, 8] on div "Deployment" at bounding box center [654, 12] width 42 height 14
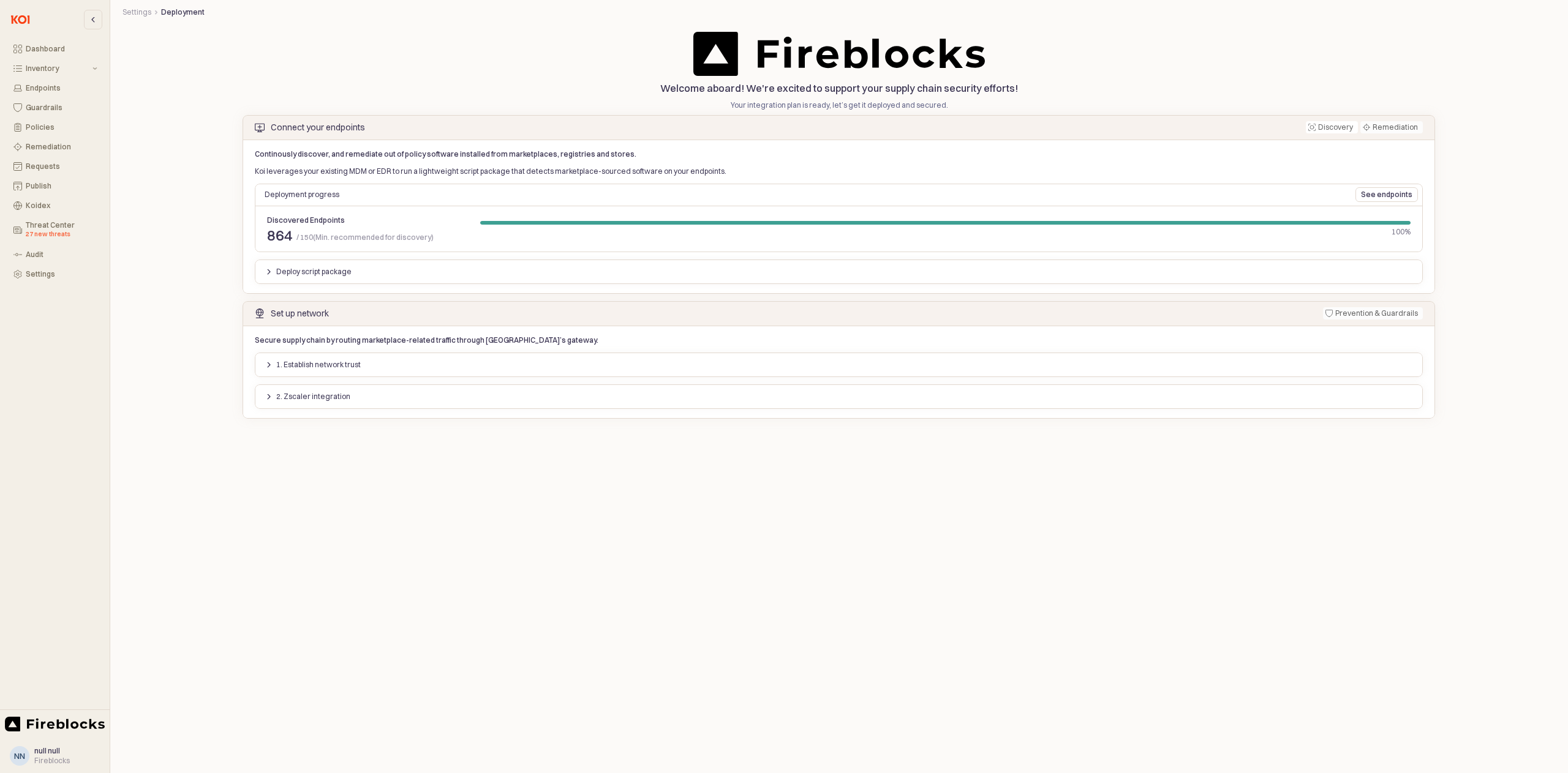
click at [41, 765] on div "Fireblocks" at bounding box center [51, 760] width 35 height 10
click at [40, 758] on div "Fireblocks" at bounding box center [51, 760] width 35 height 10
click at [16, 754] on div "nn" at bounding box center [20, 756] width 11 height 13
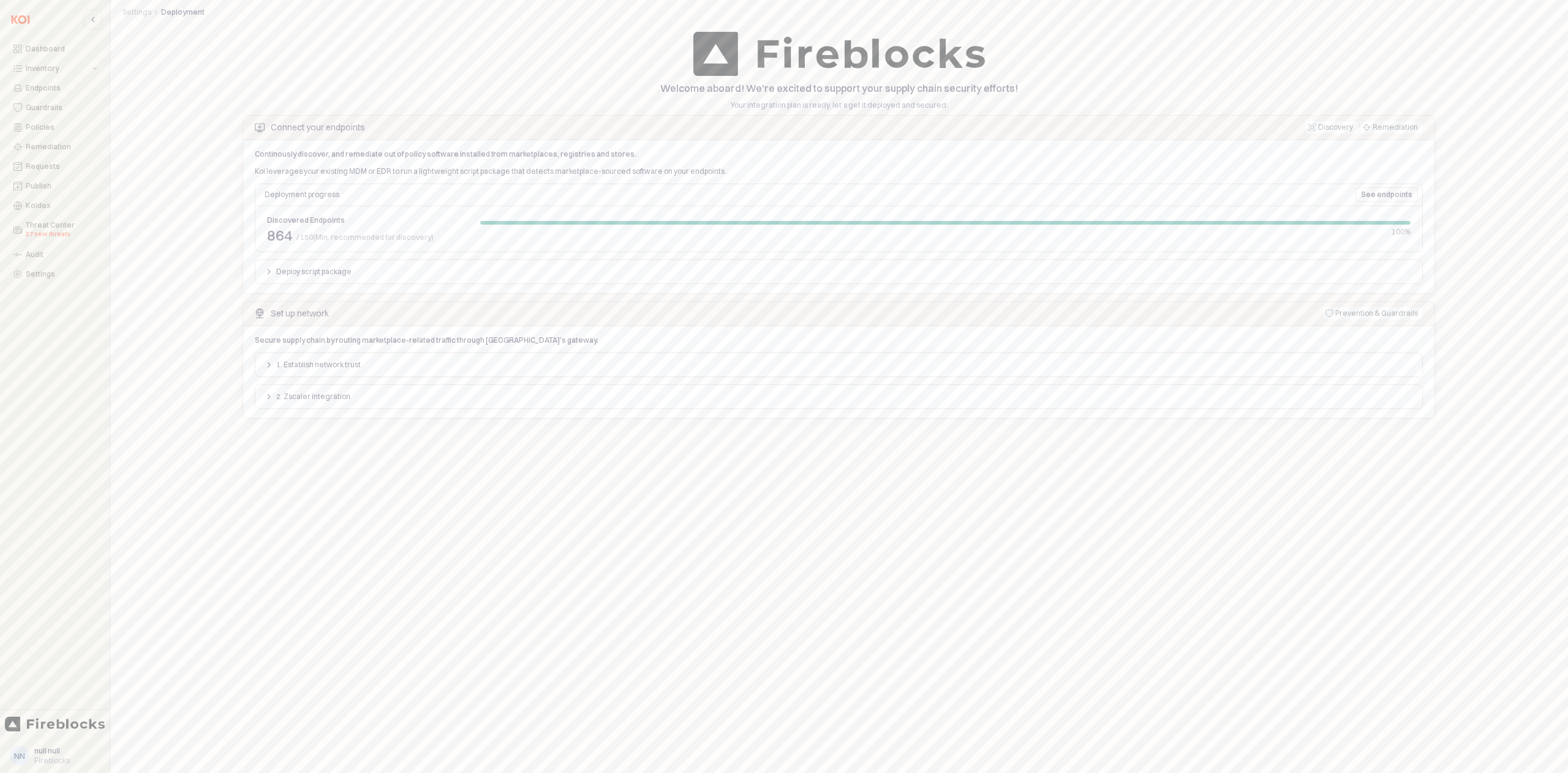
click at [16, 754] on div "nn" at bounding box center [20, 756] width 11 height 13
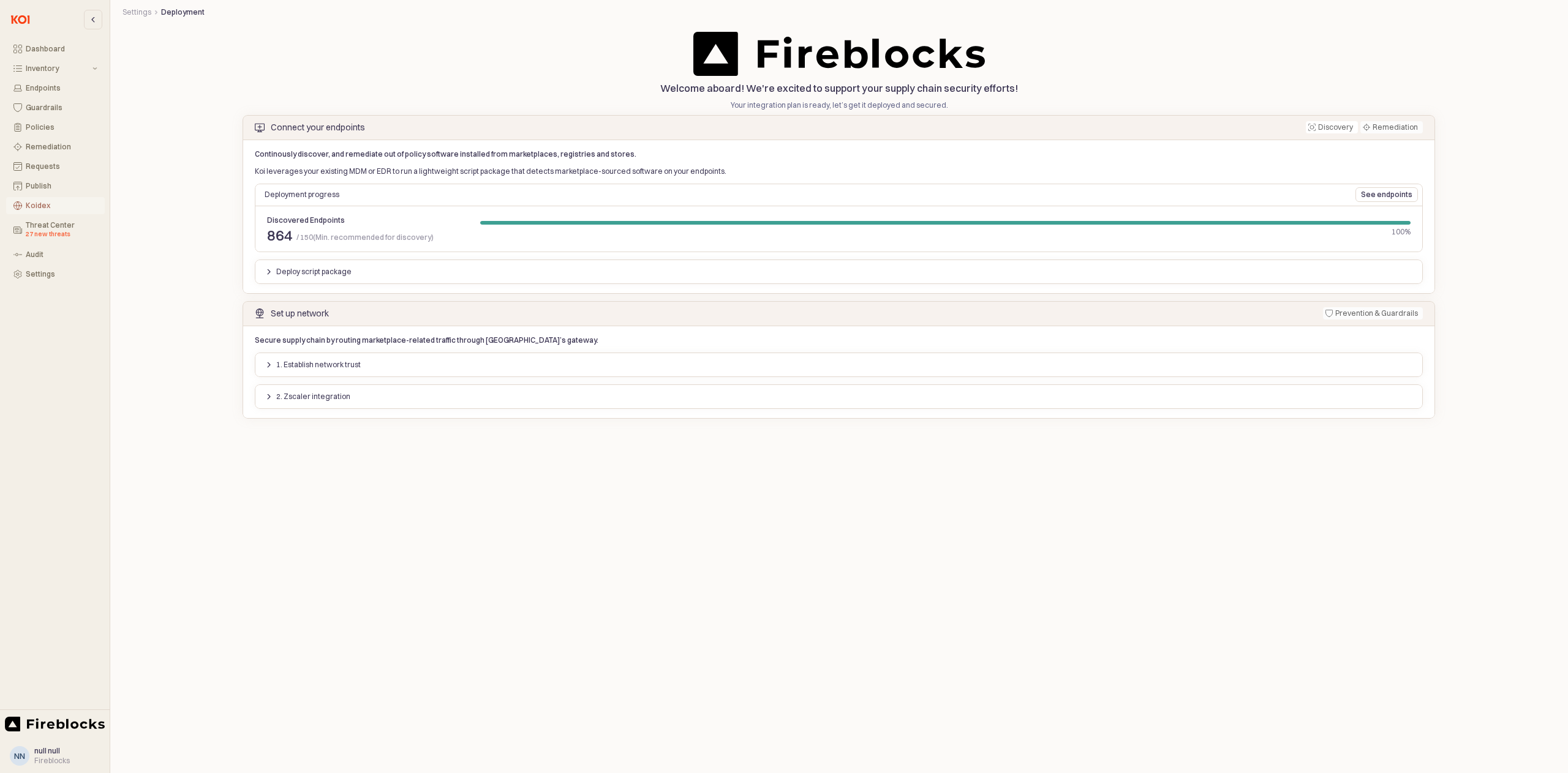
click at [30, 205] on div "Koidex" at bounding box center [62, 206] width 72 height 9
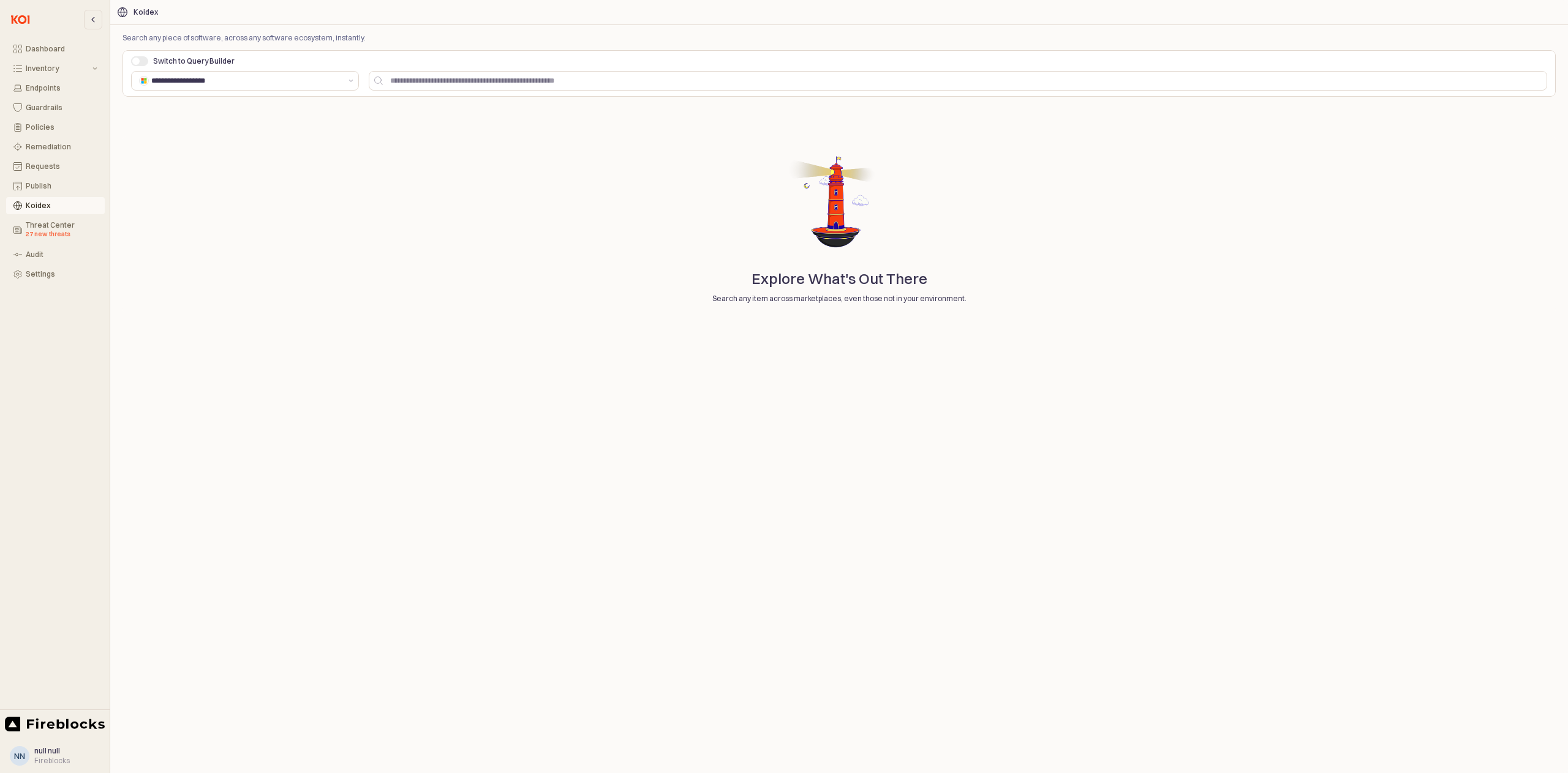
click at [123, 12] on icon "App Frame" at bounding box center [122, 13] width 4 height 9
click at [39, 70] on div "Inventory" at bounding box center [58, 68] width 64 height 9
click at [41, 140] on div "Endpoints" at bounding box center [62, 138] width 72 height 9
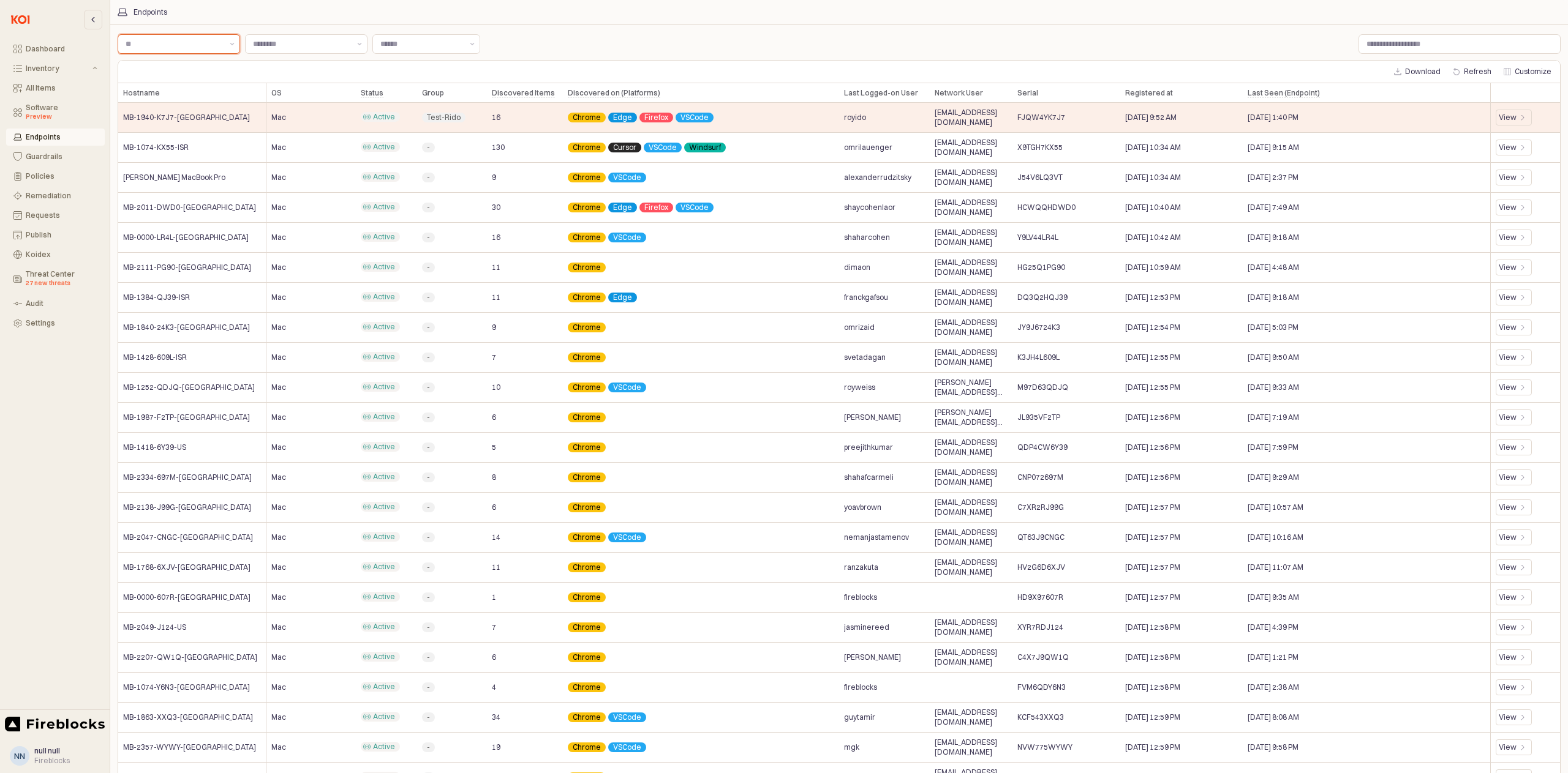
click at [185, 47] on input "Label" at bounding box center [173, 44] width 96 height 13
click at [160, 70] on div "Mac" at bounding box center [175, 68] width 99 height 10
type input "***"
click at [330, 47] on input "Label" at bounding box center [301, 44] width 96 height 13
click at [286, 175] on div "Chrome" at bounding box center [309, 173] width 87 height 10
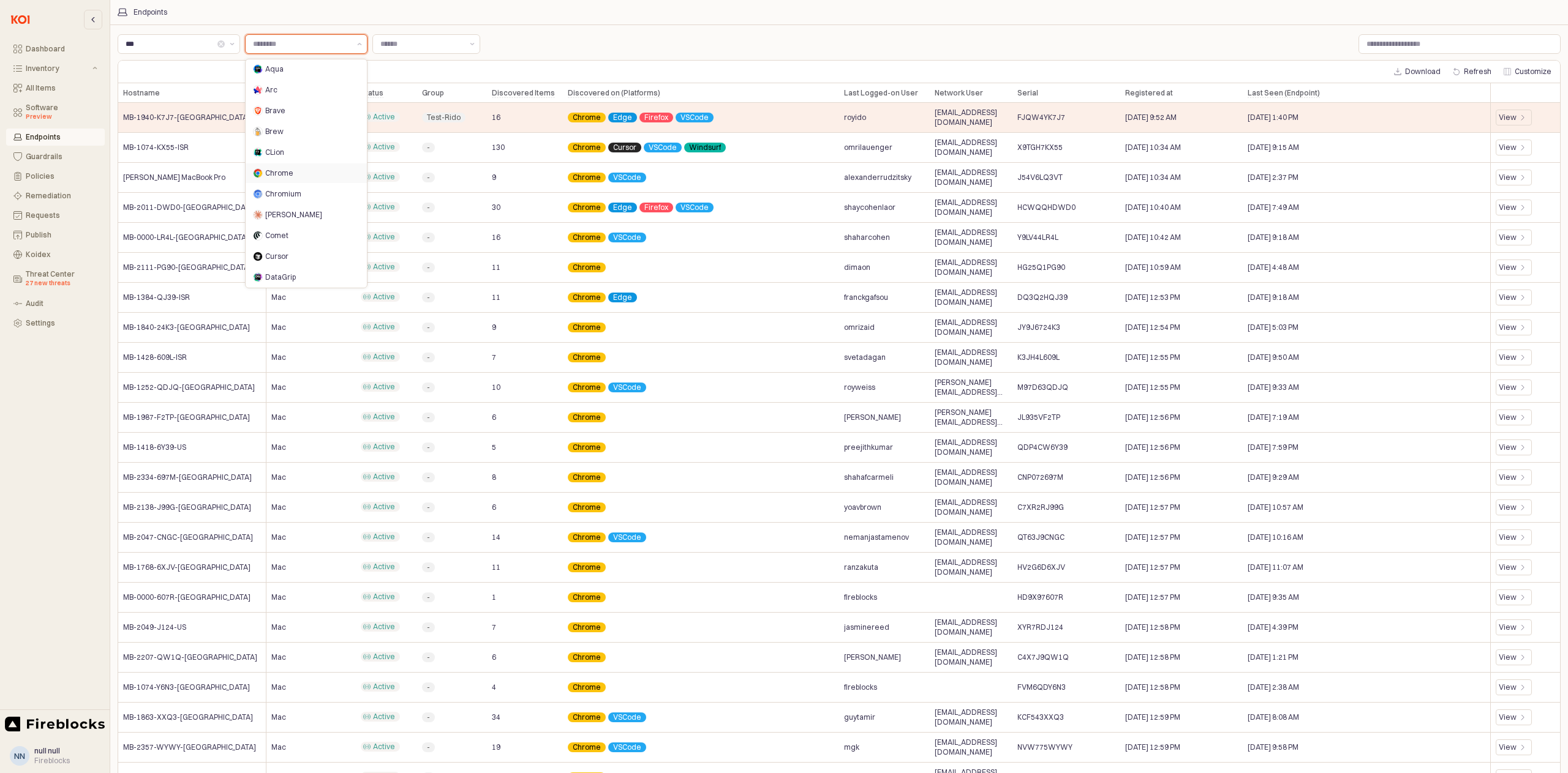
type input "******"
click at [422, 41] on input "Label" at bounding box center [420, 44] width 82 height 13
click at [415, 71] on div "Active" at bounding box center [427, 68] width 77 height 10
type input "******"
click at [38, 175] on div "Policies" at bounding box center [62, 176] width 72 height 9
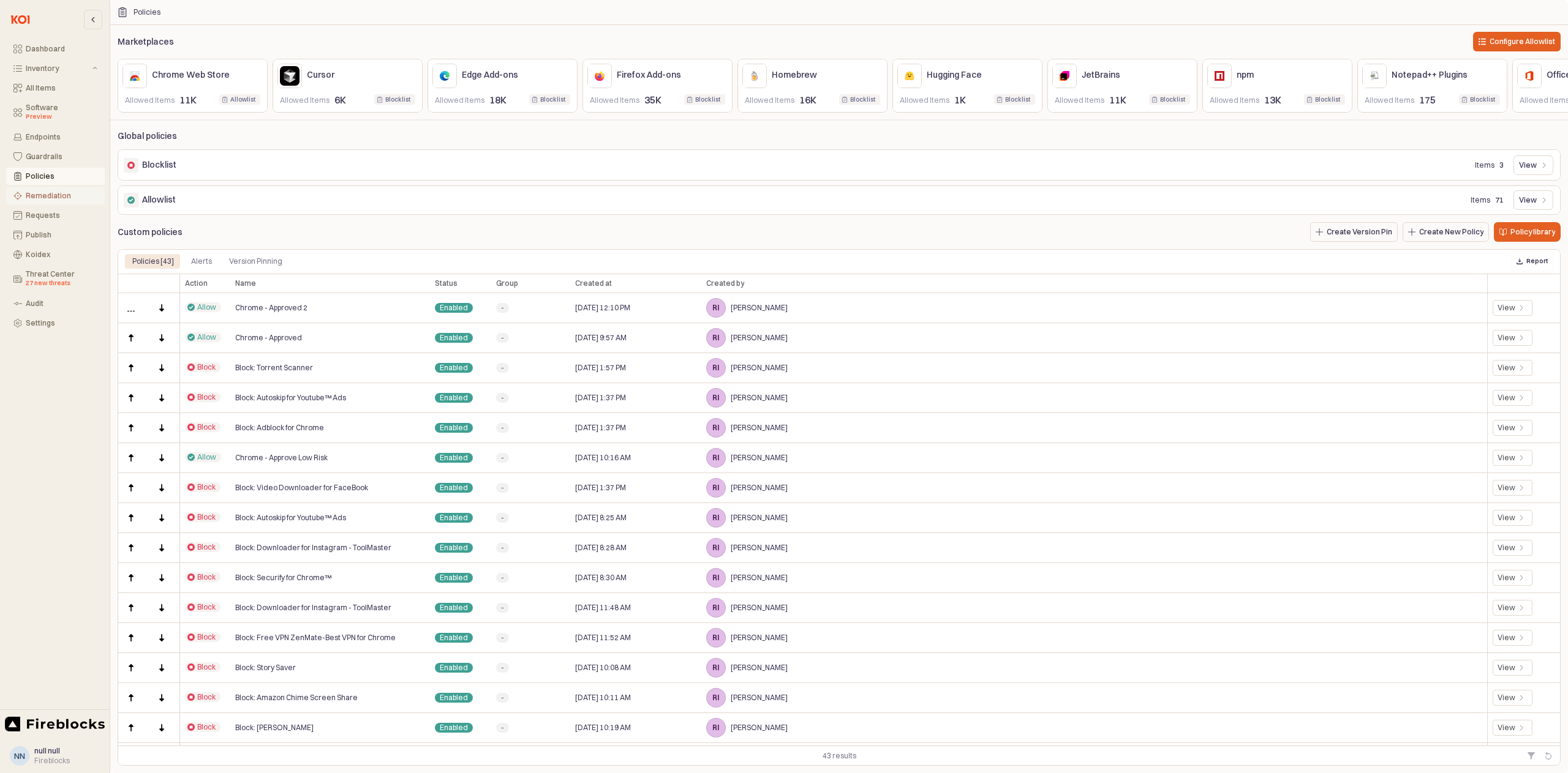
click at [41, 198] on div "Remediation" at bounding box center [62, 196] width 72 height 9
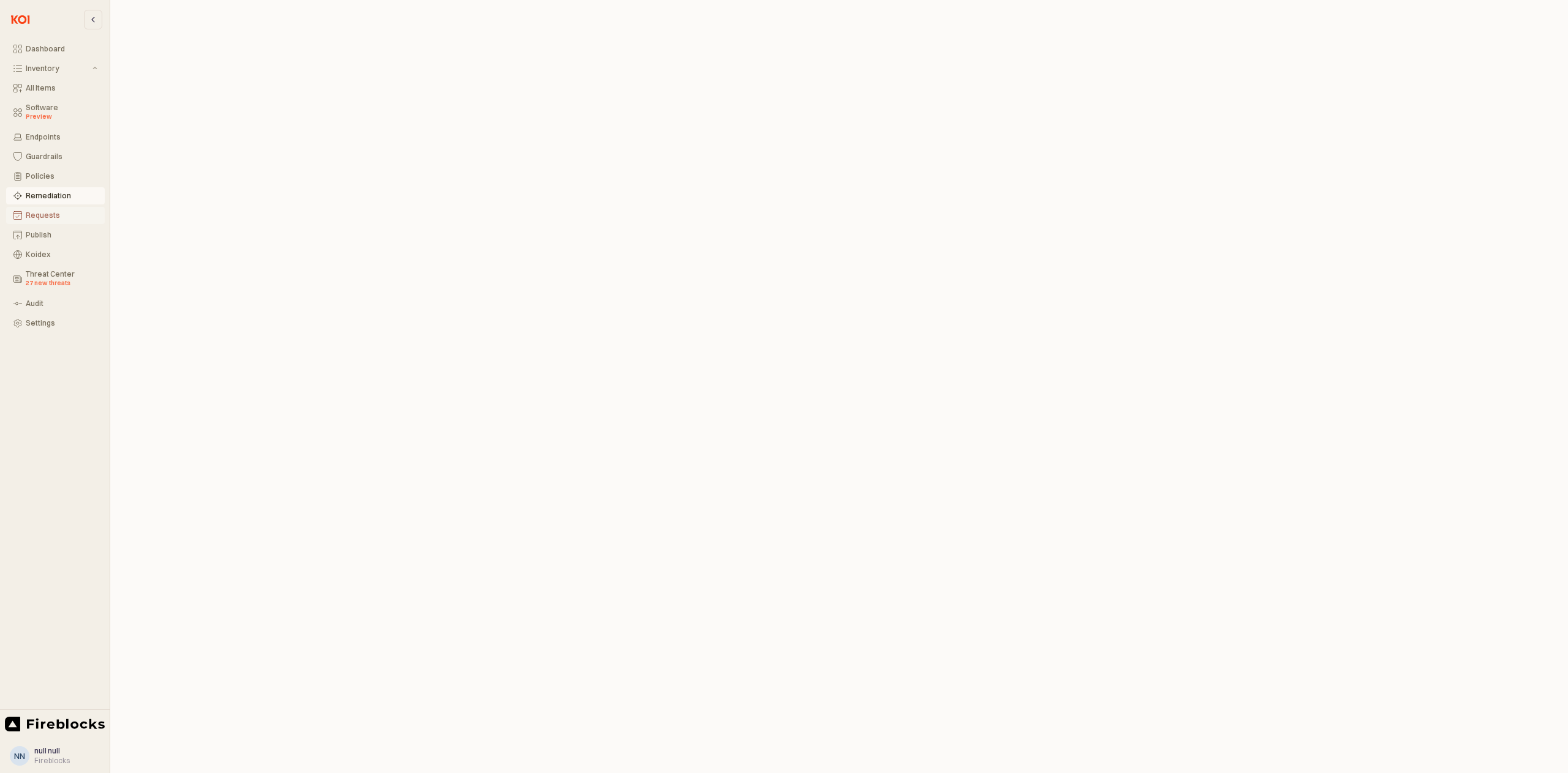
click at [43, 219] on div "Requests" at bounding box center [62, 216] width 72 height 9
click at [49, 235] on div "Publish" at bounding box center [62, 235] width 72 height 9
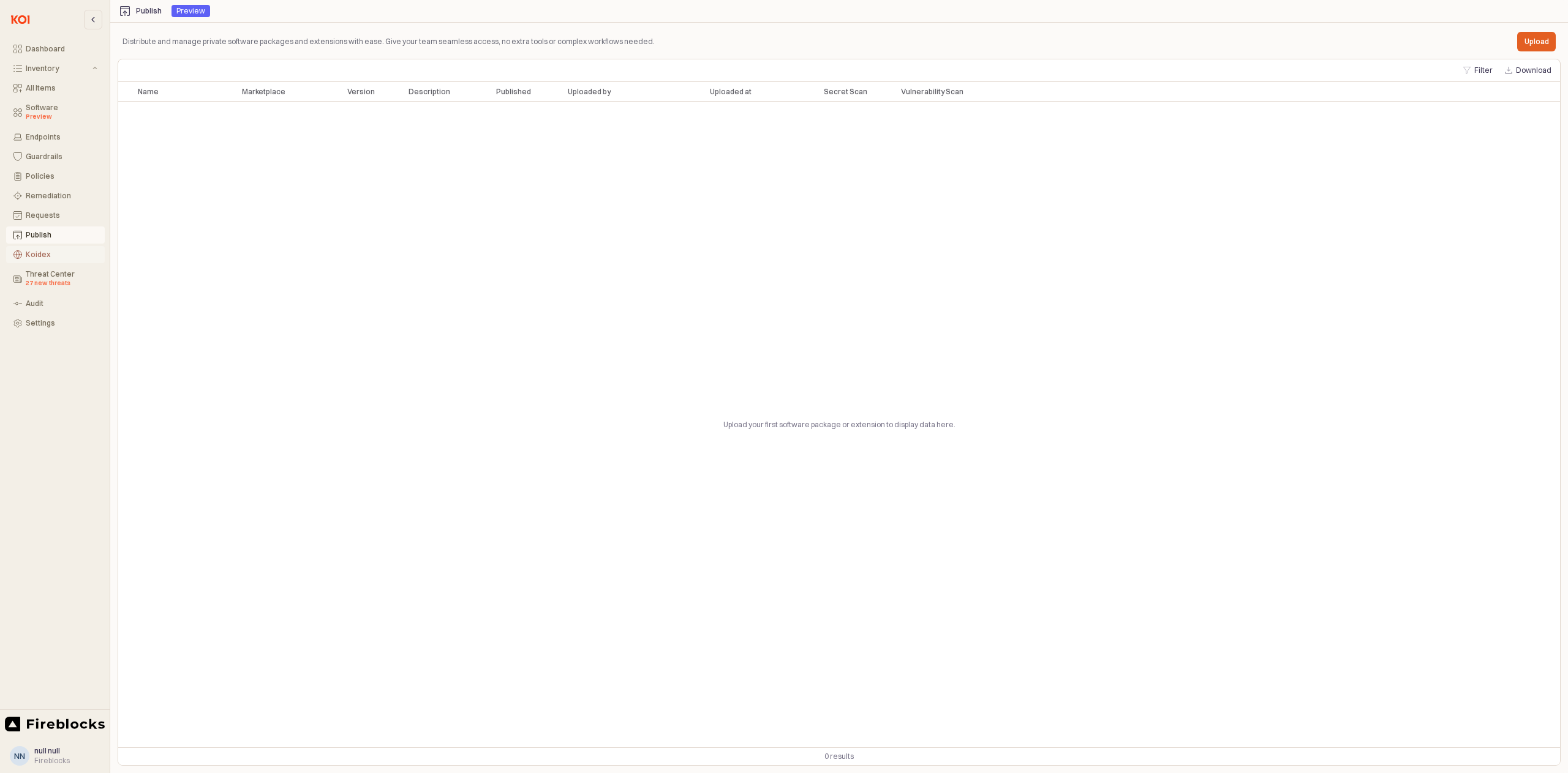
click at [33, 256] on div "Koidex" at bounding box center [62, 255] width 72 height 9
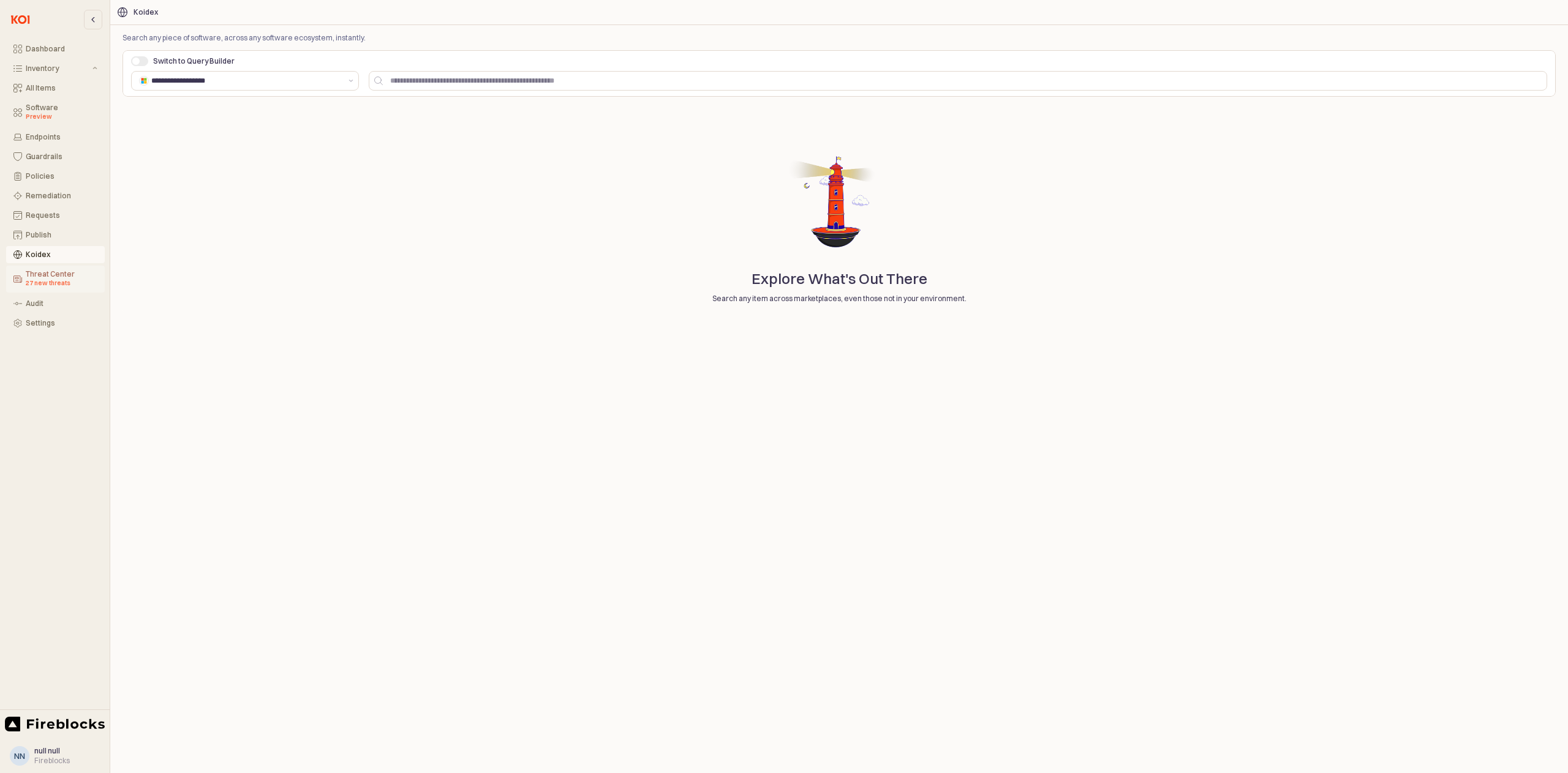
click at [35, 275] on div "Threat Center 27 new threats" at bounding box center [62, 279] width 72 height 18
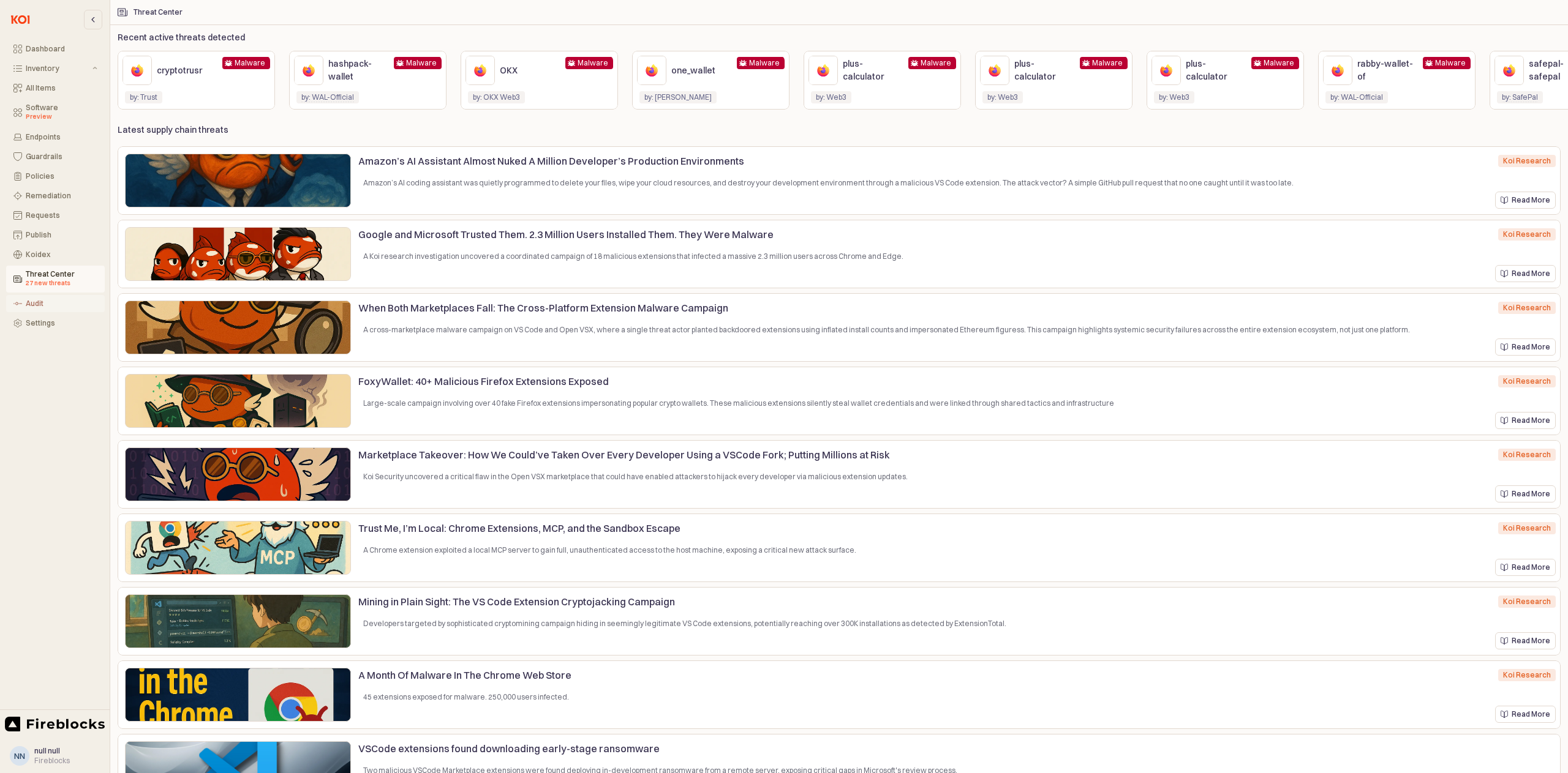
click at [31, 302] on div "Audit" at bounding box center [62, 304] width 72 height 9
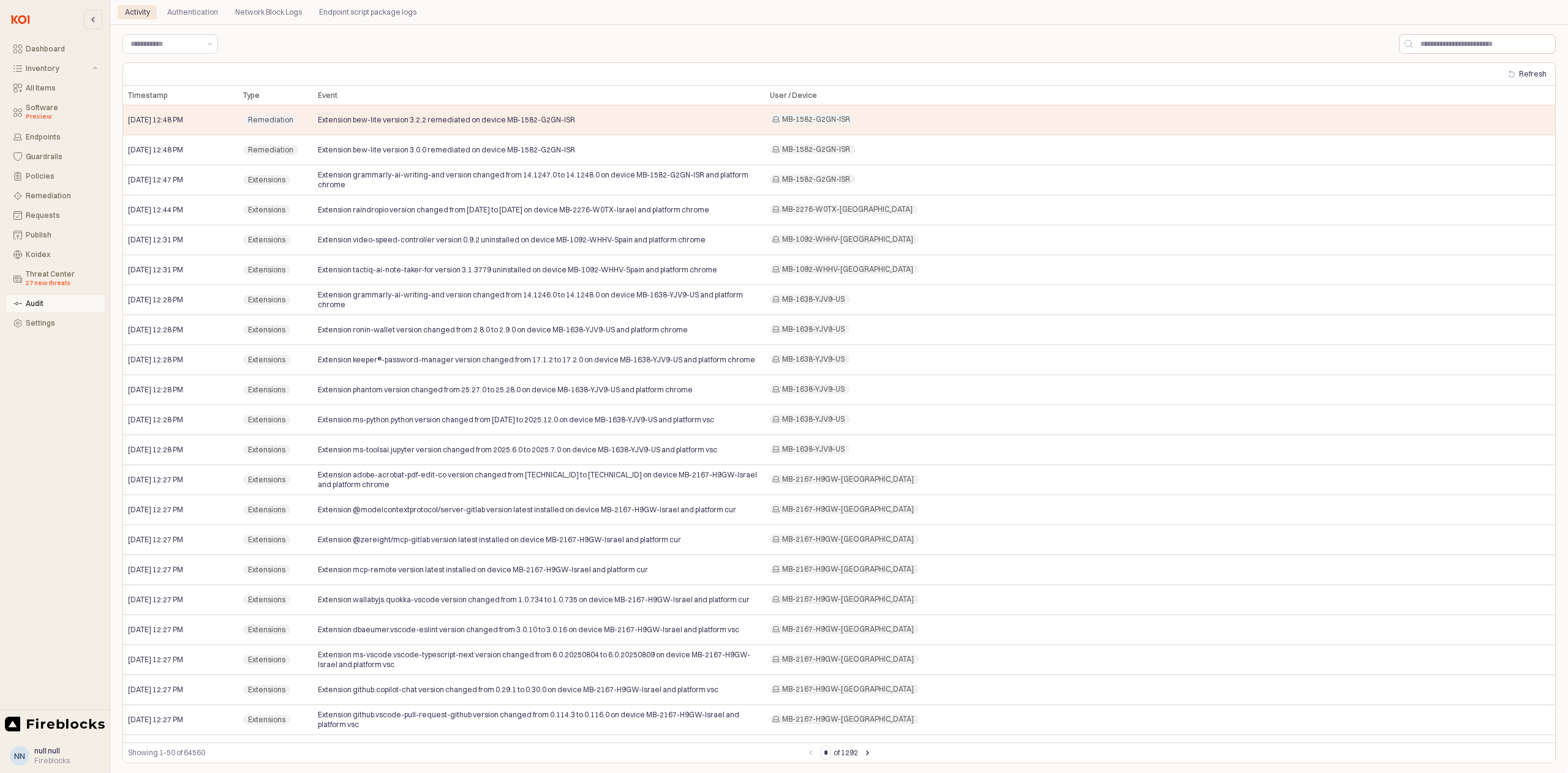
click at [42, 303] on div "Audit" at bounding box center [62, 304] width 72 height 9
click at [262, 15] on div "Network Block Logs" at bounding box center [268, 12] width 67 height 14
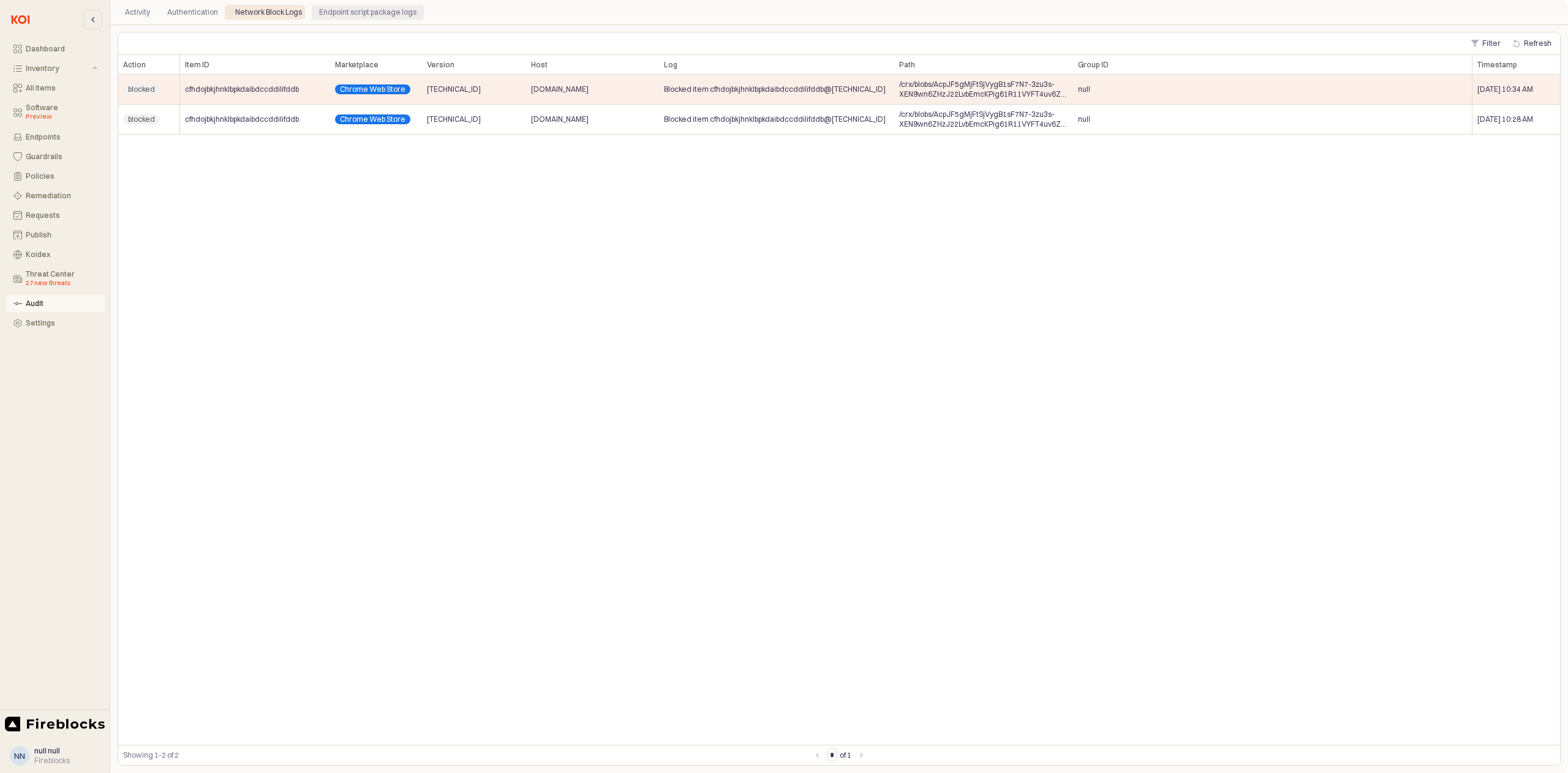
click at [365, 16] on div "Endpoint script package logs" at bounding box center [367, 12] width 97 height 14
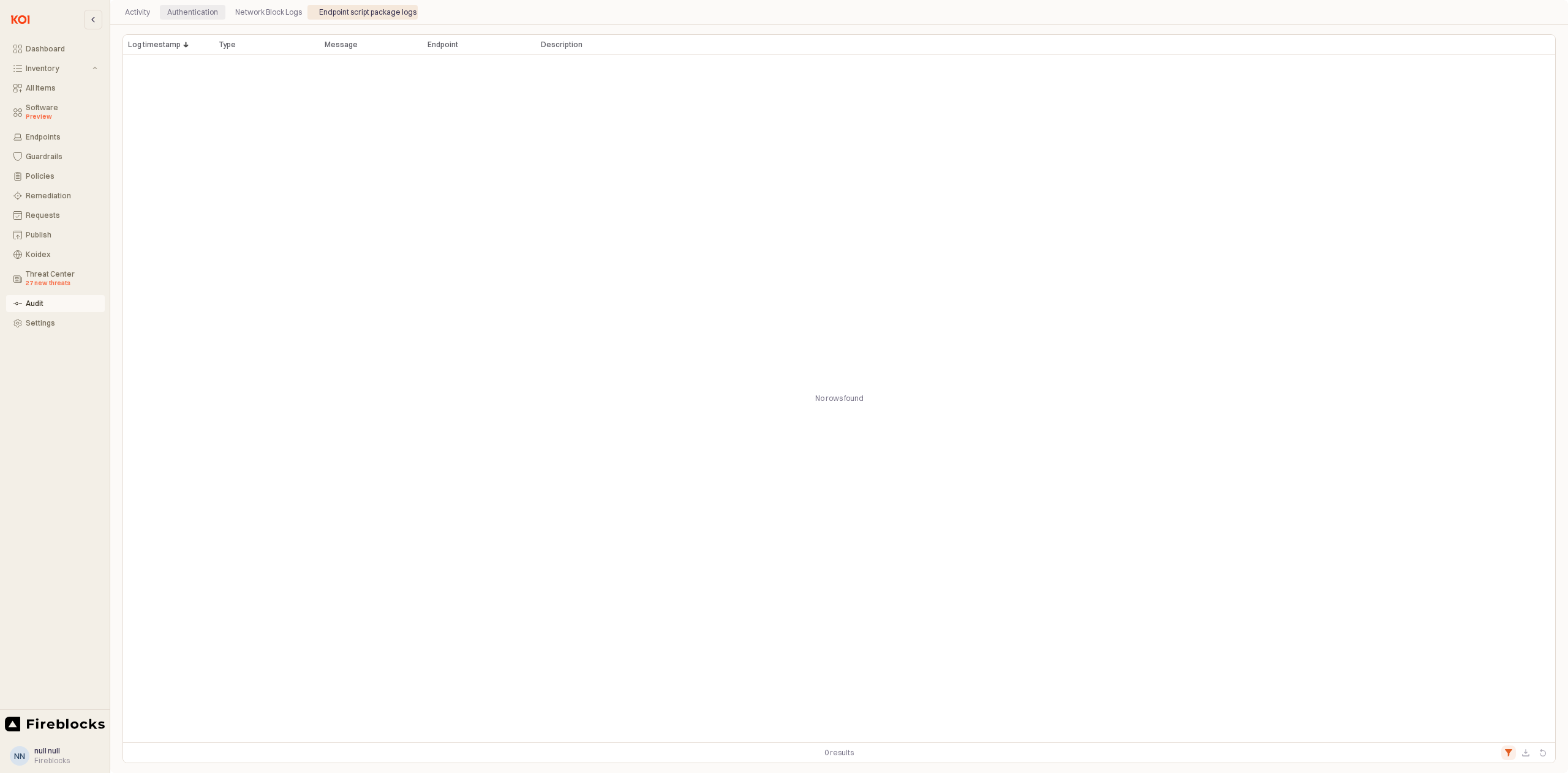
click at [191, 15] on div "Authentication" at bounding box center [193, 12] width 50 height 14
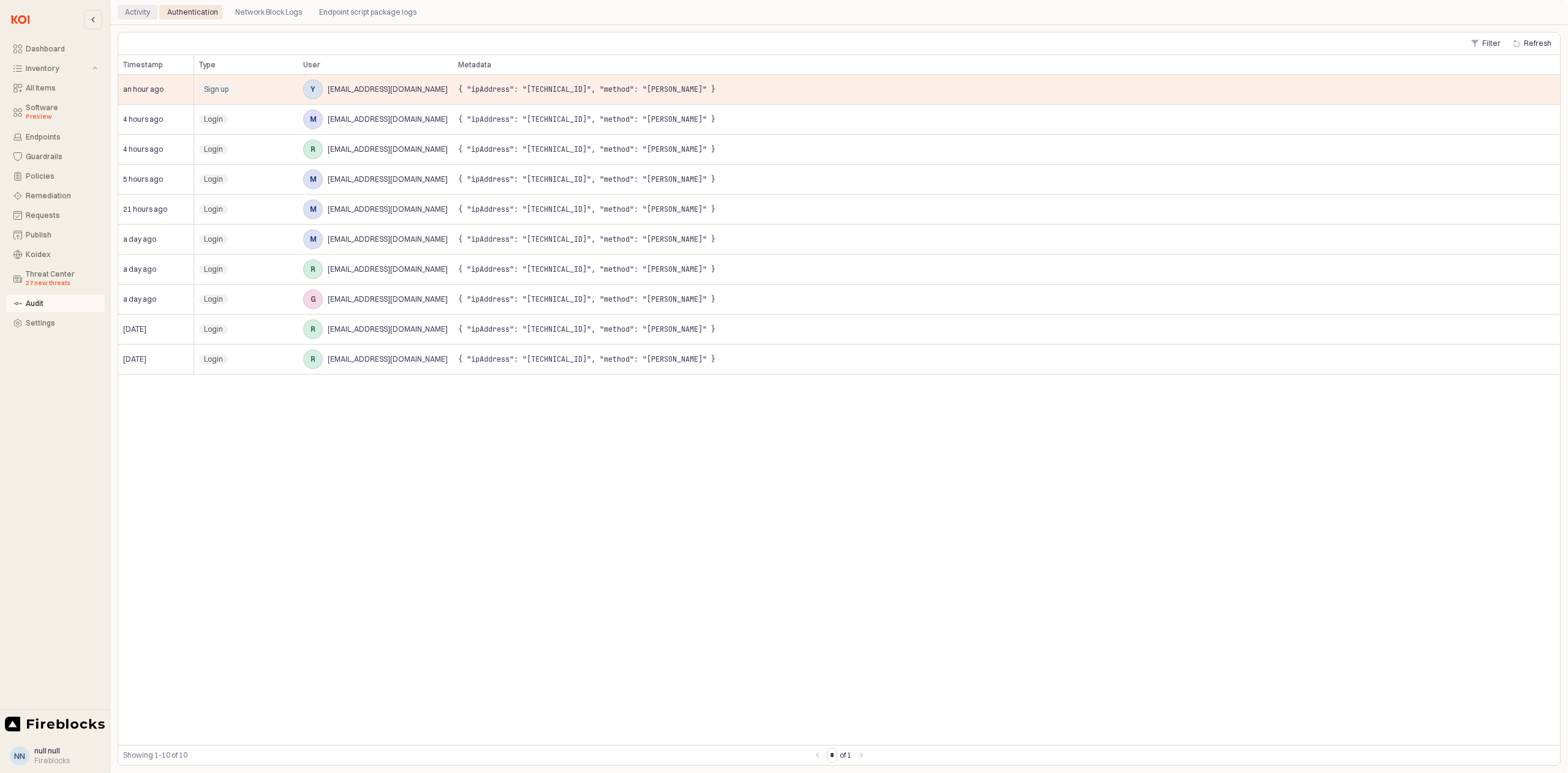
click at [135, 18] on div "Activity" at bounding box center [138, 12] width 25 height 14
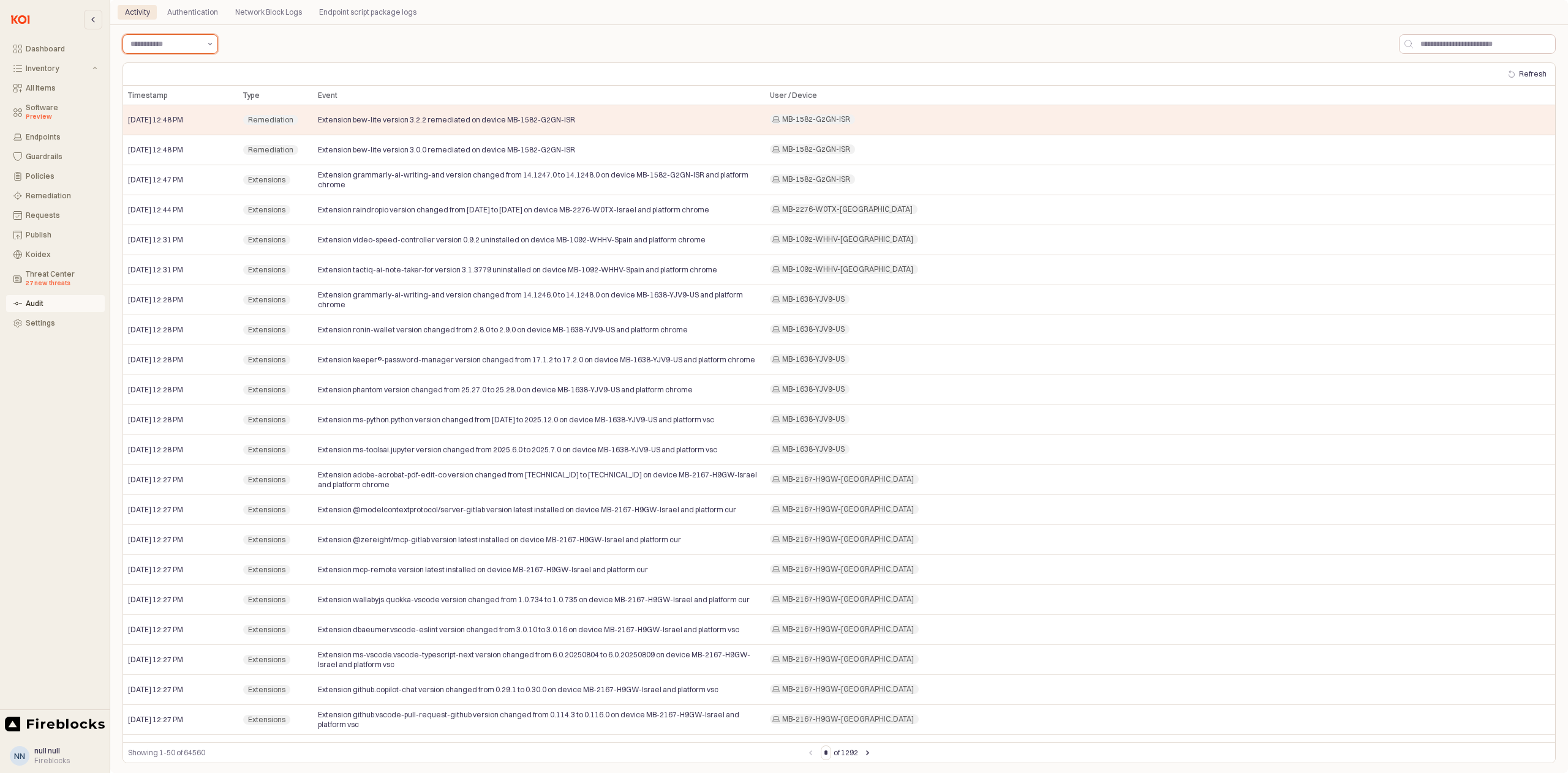
click at [205, 40] on button "הצג הצעות" at bounding box center [210, 44] width 14 height 18
click at [159, 219] on div "Policies" at bounding box center [167, 214] width 72 height 10
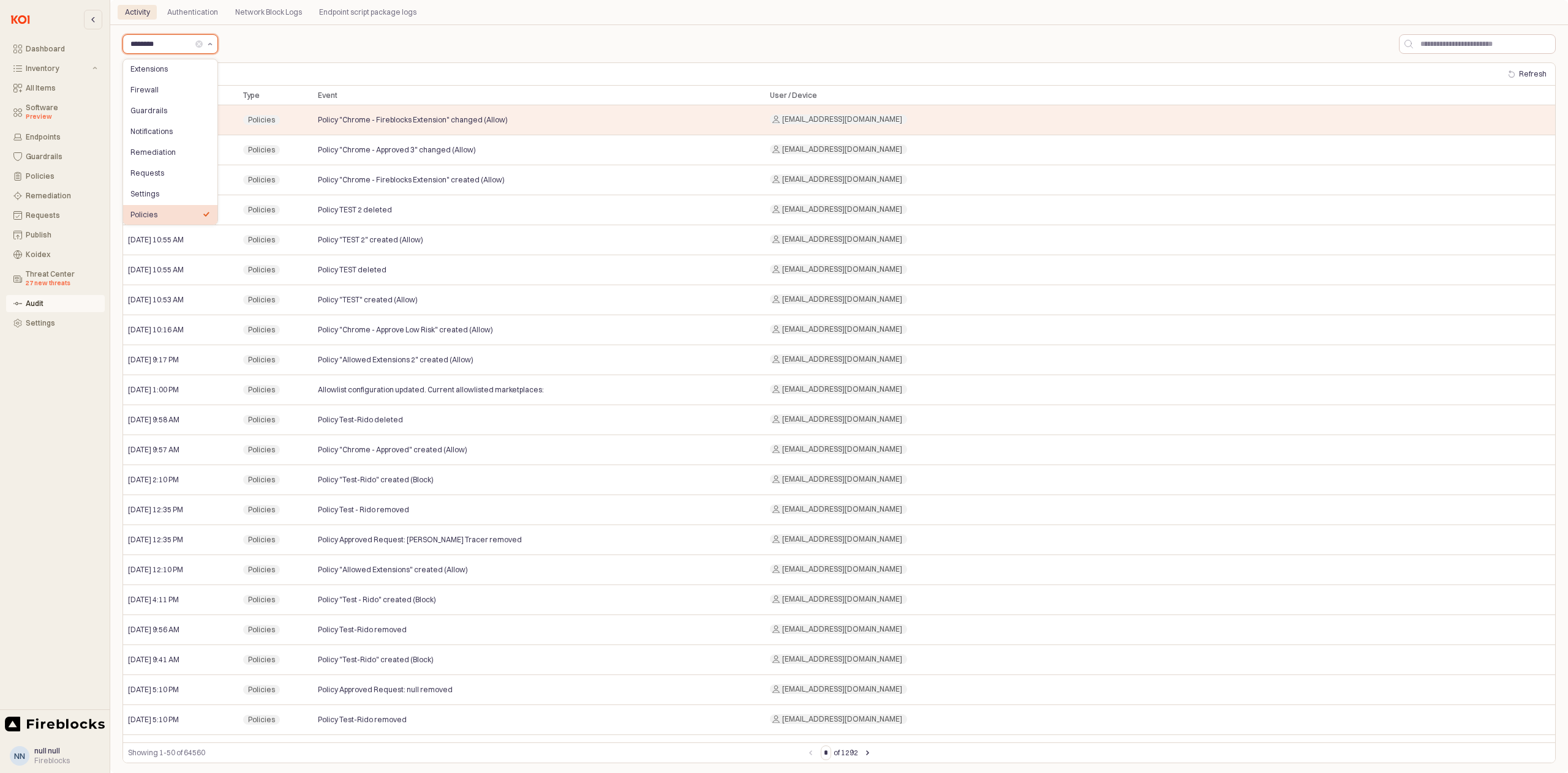
click at [213, 44] on button "הצג הצעות" at bounding box center [210, 44] width 14 height 18
click at [154, 72] on div "Extensions" at bounding box center [167, 68] width 72 height 10
type input "**********"
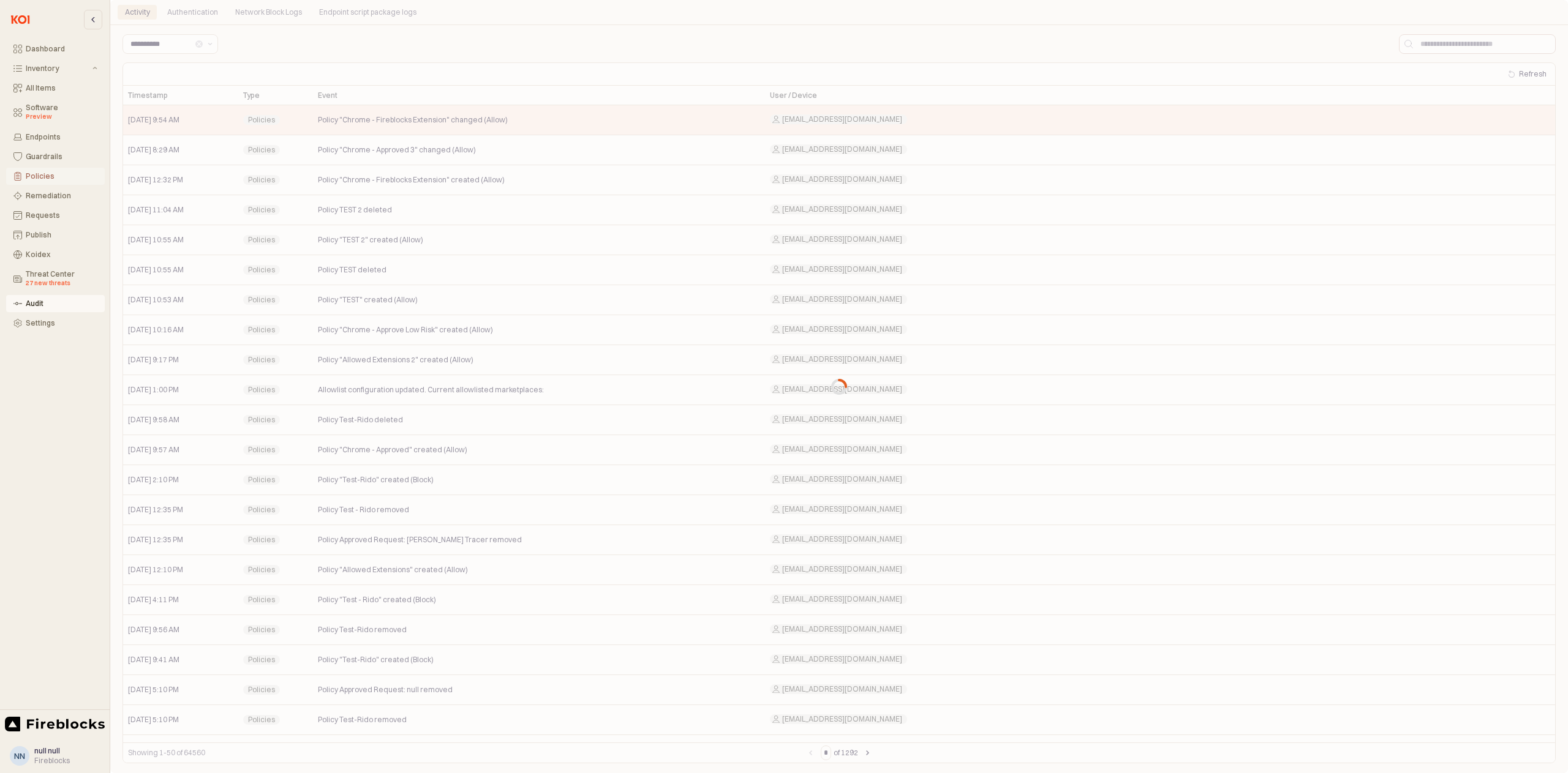
click at [33, 173] on div "Policies" at bounding box center [62, 176] width 72 height 9
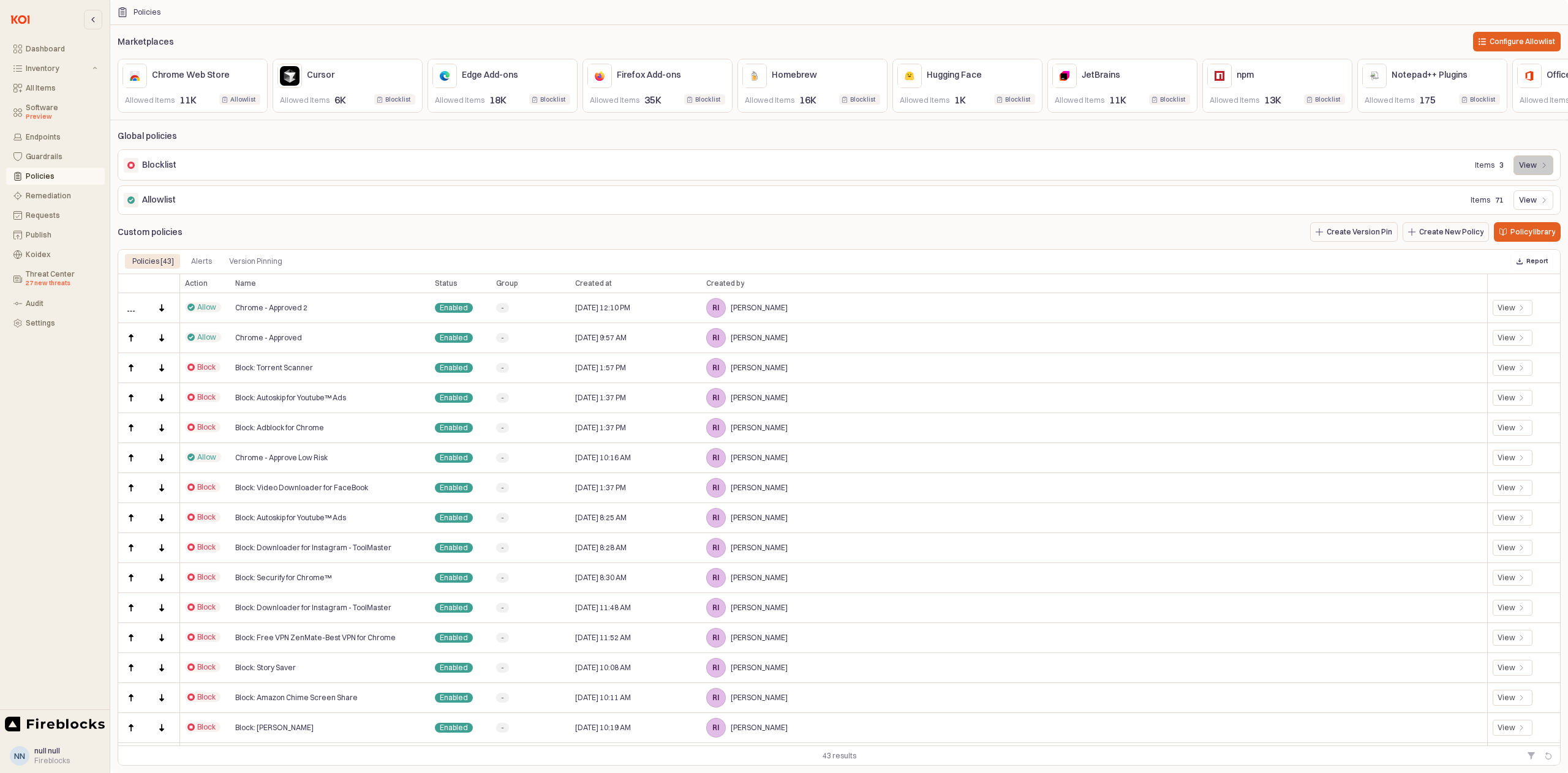
click at [1548, 175] on button "View" at bounding box center [1533, 166] width 40 height 20
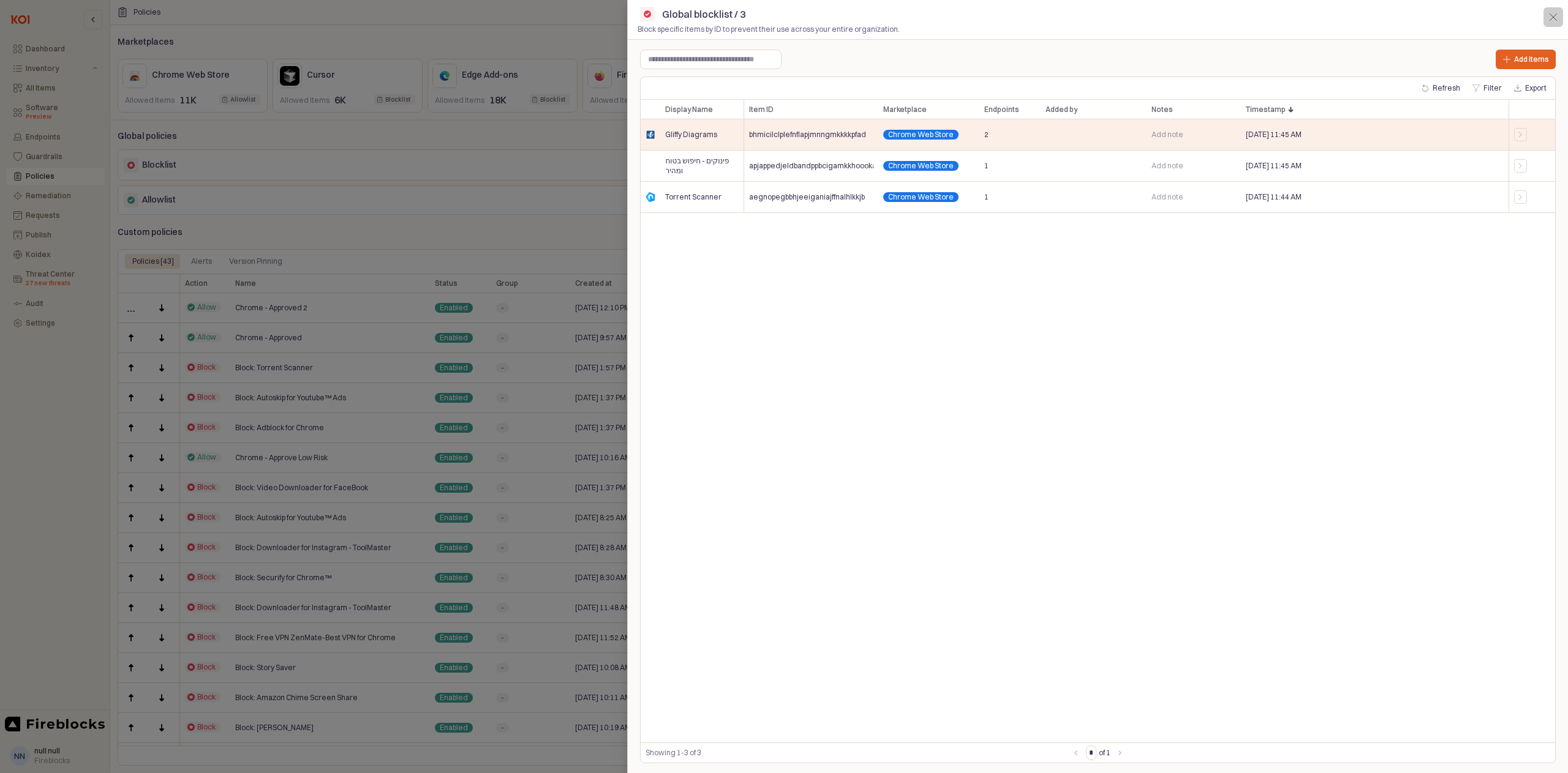
click at [1552, 14] on icon "button" at bounding box center [1553, 17] width 7 height 7
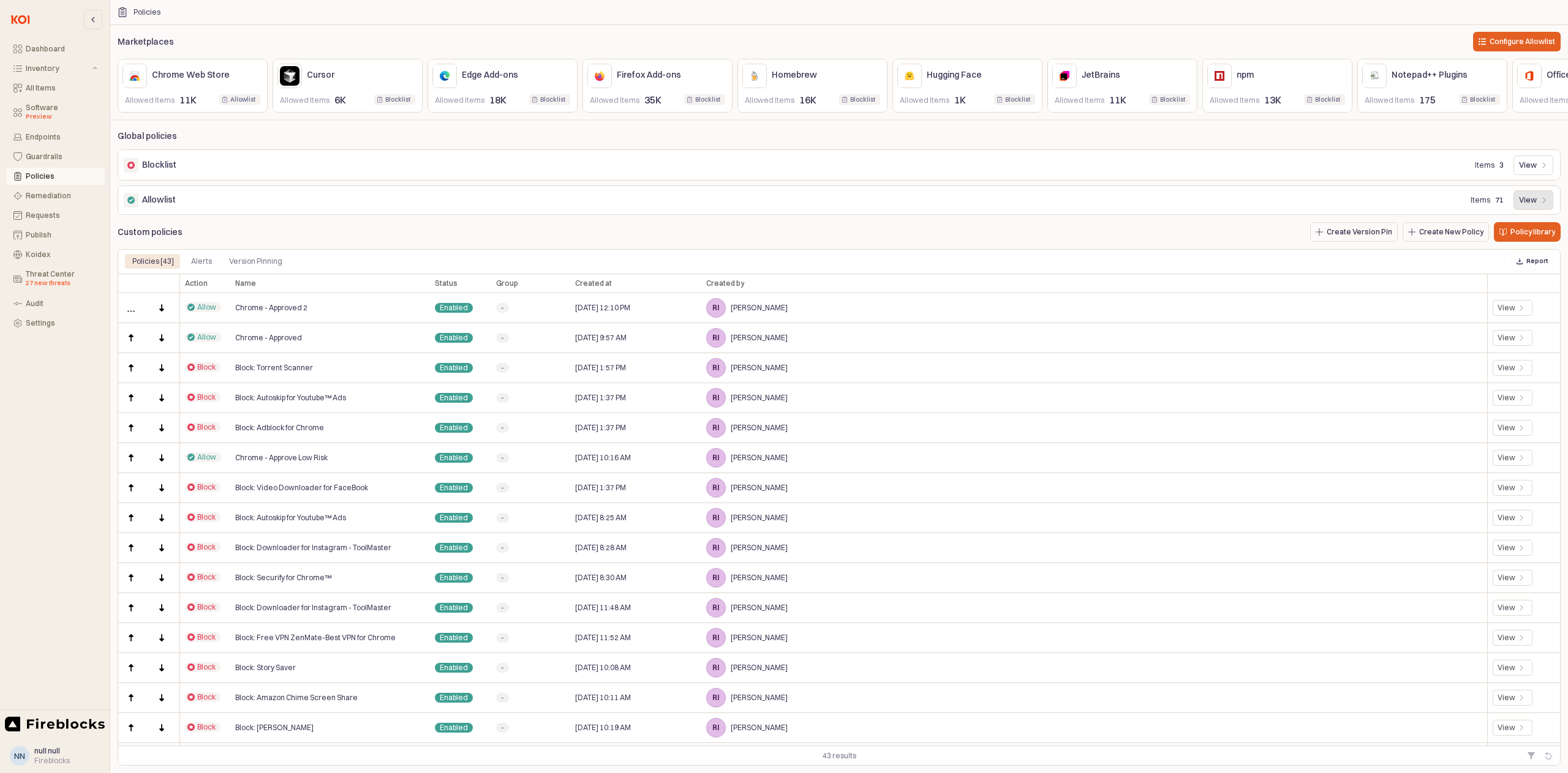
click at [1536, 210] on div "View" at bounding box center [1533, 200] width 29 height 18
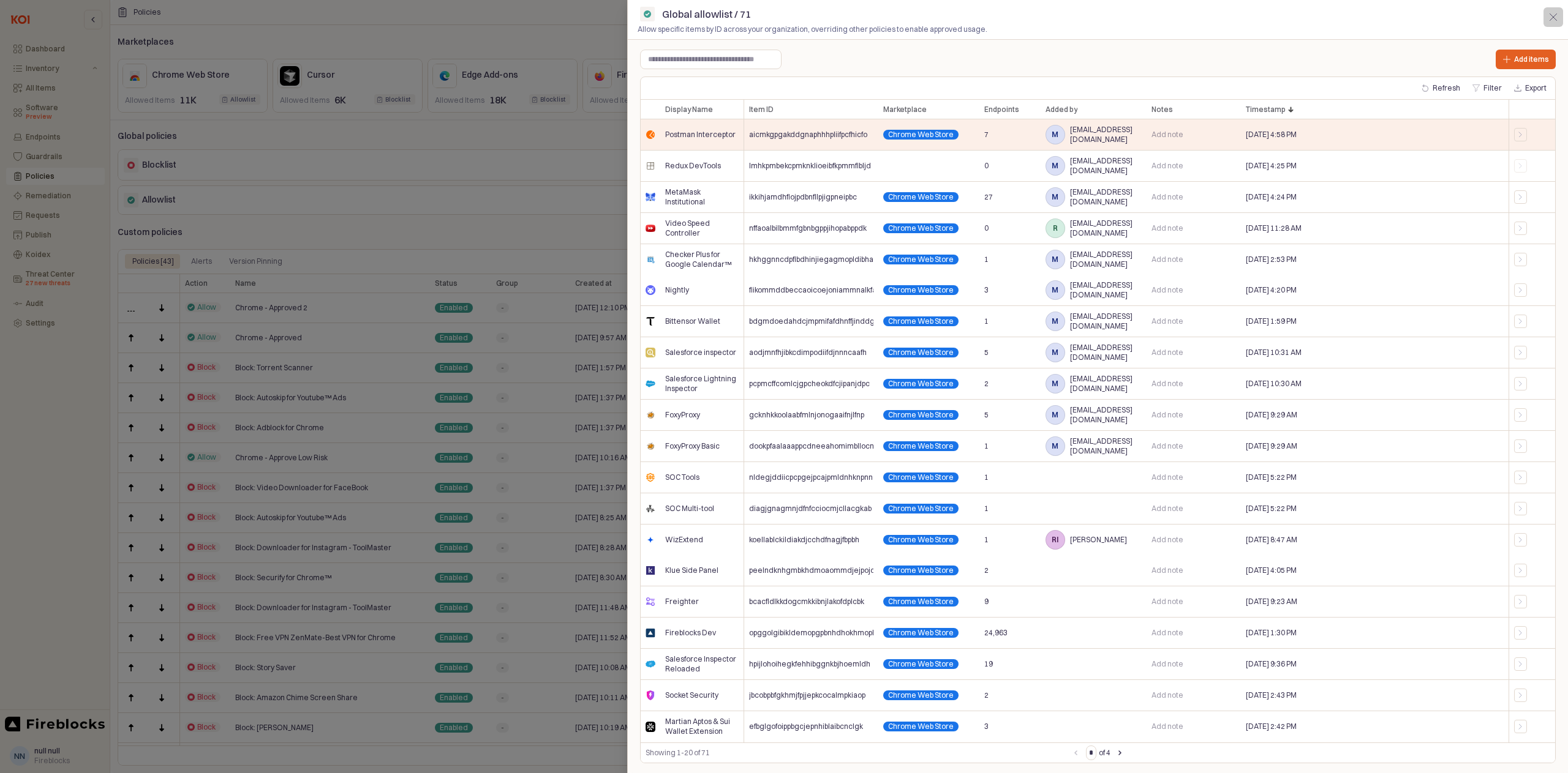
click at [1553, 16] on icon "button" at bounding box center [1553, 17] width 7 height 7
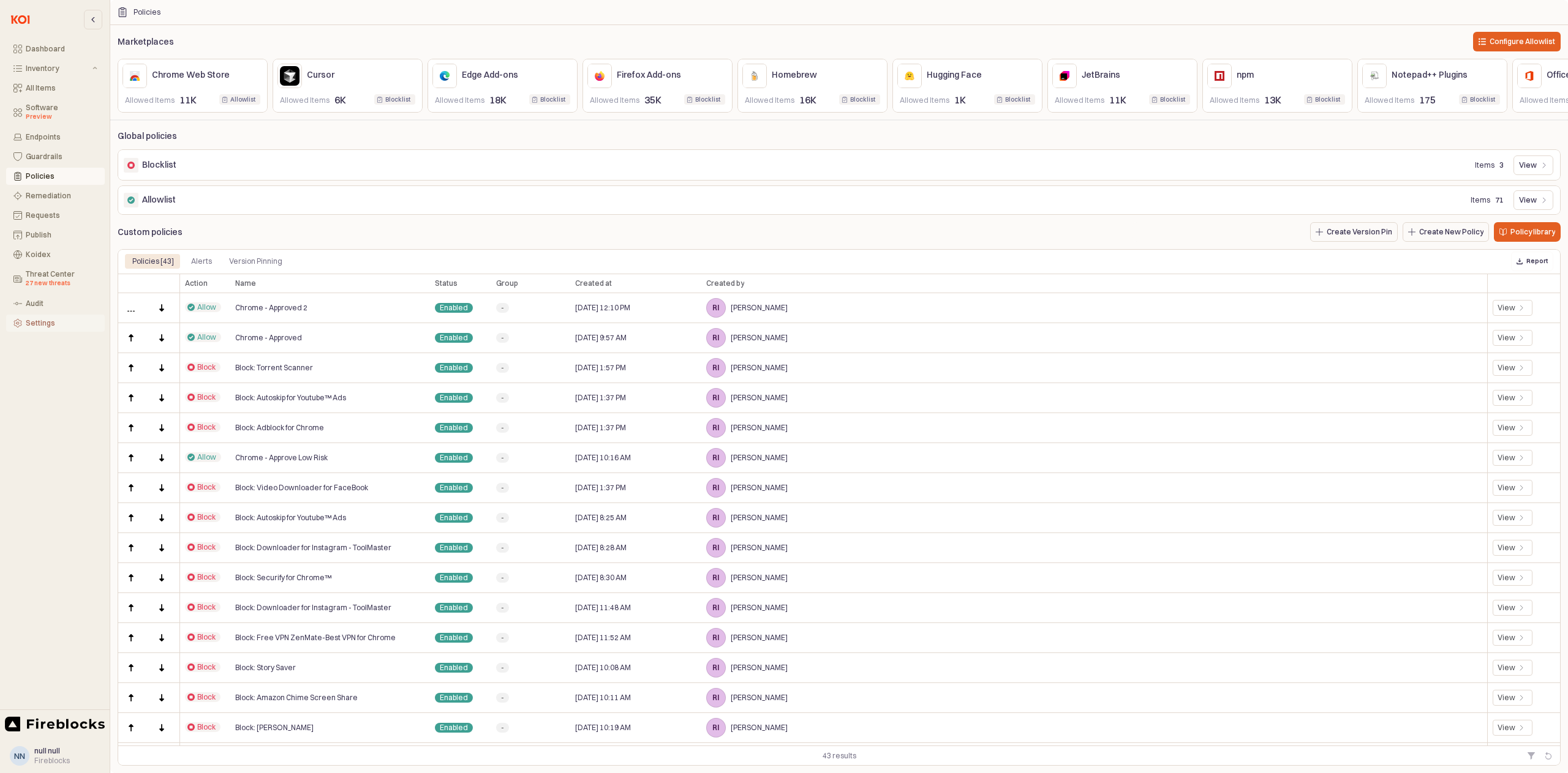
click at [40, 319] on div "Settings" at bounding box center [62, 323] width 72 height 9
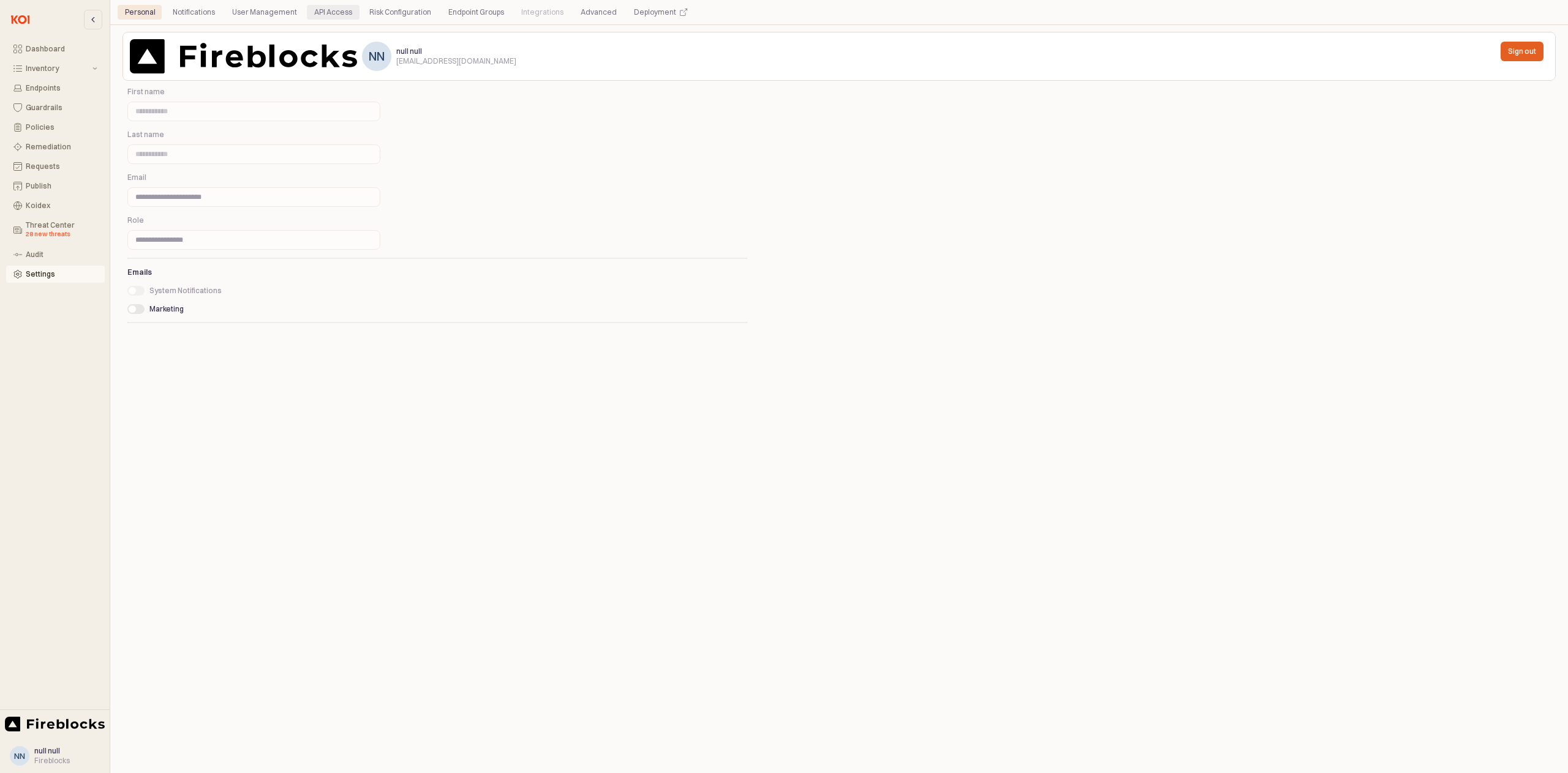
click at [319, 12] on div "API Access" at bounding box center [333, 12] width 38 height 14
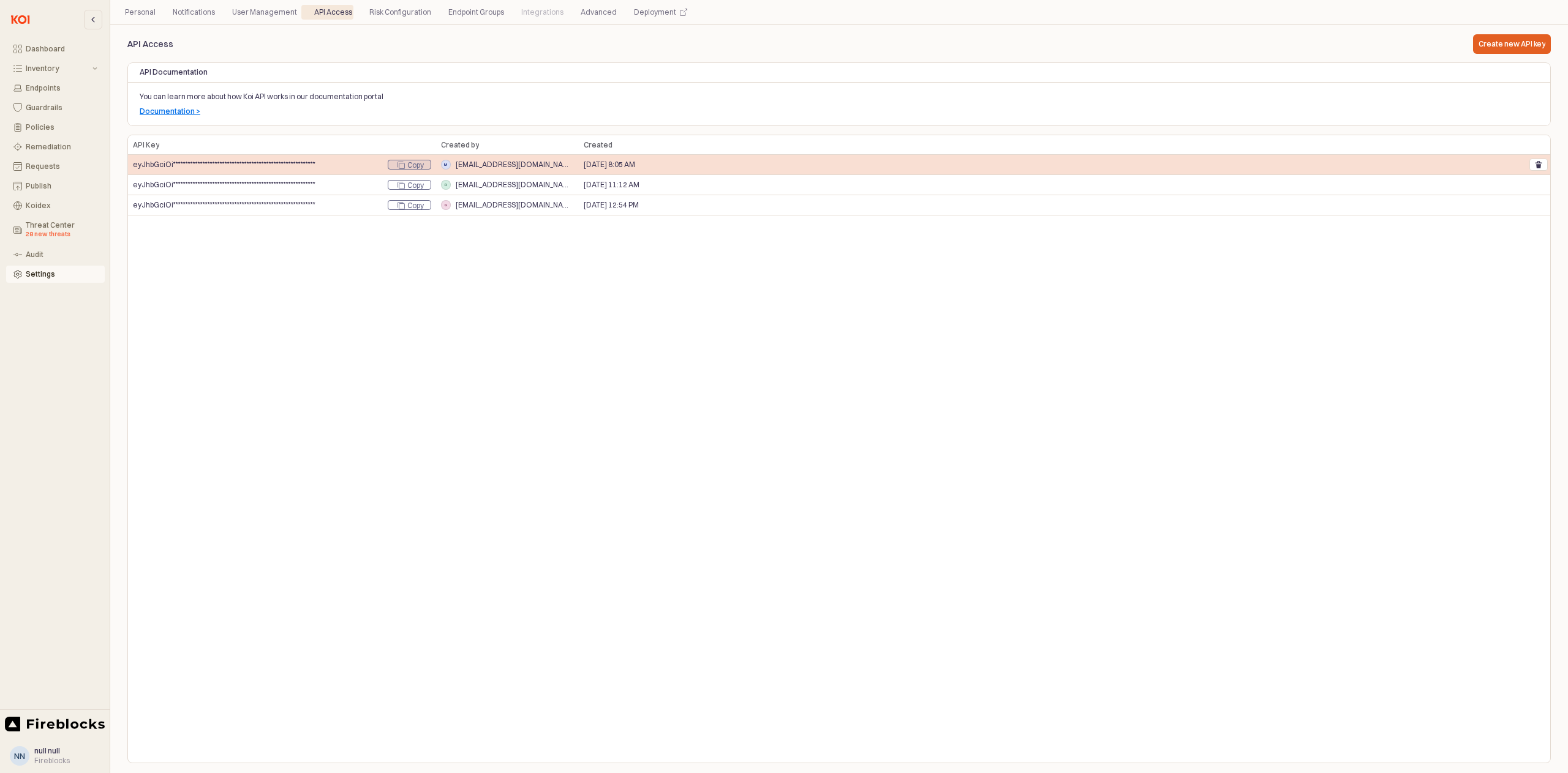
click at [405, 162] on div "App Frame" at bounding box center [401, 166] width 13 height 7
